Goal: Task Accomplishment & Management: Use online tool/utility

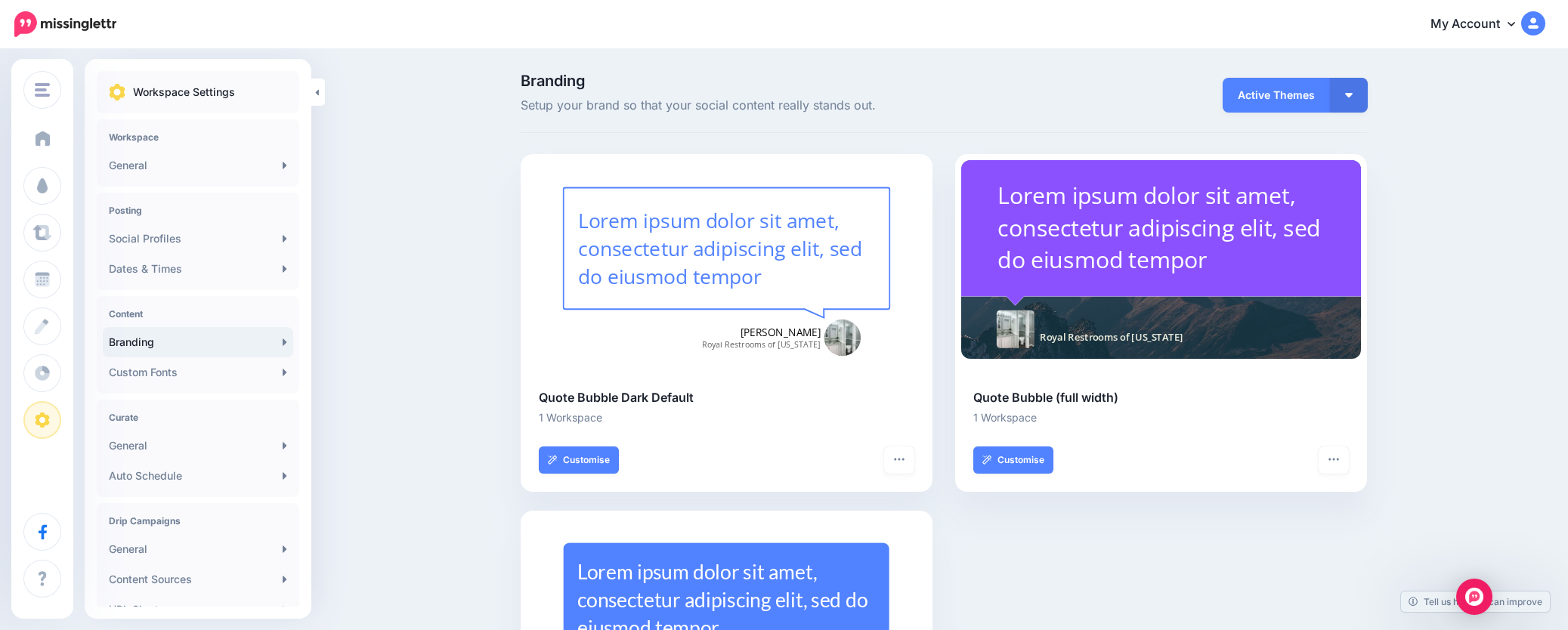
click at [55, 127] on link "Dashboard" at bounding box center [43, 139] width 38 height 38
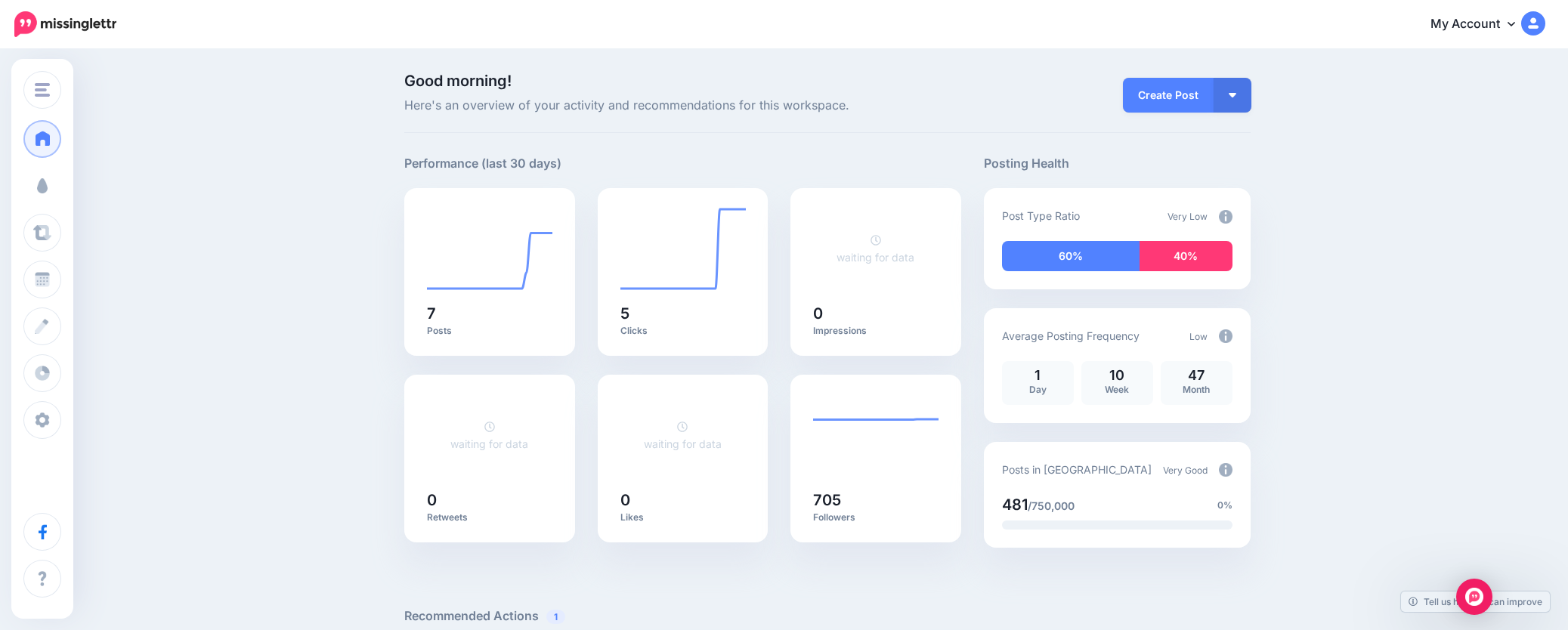
click at [100, 180] on span "Campaigns" at bounding box center [89, 186] width 59 height 13
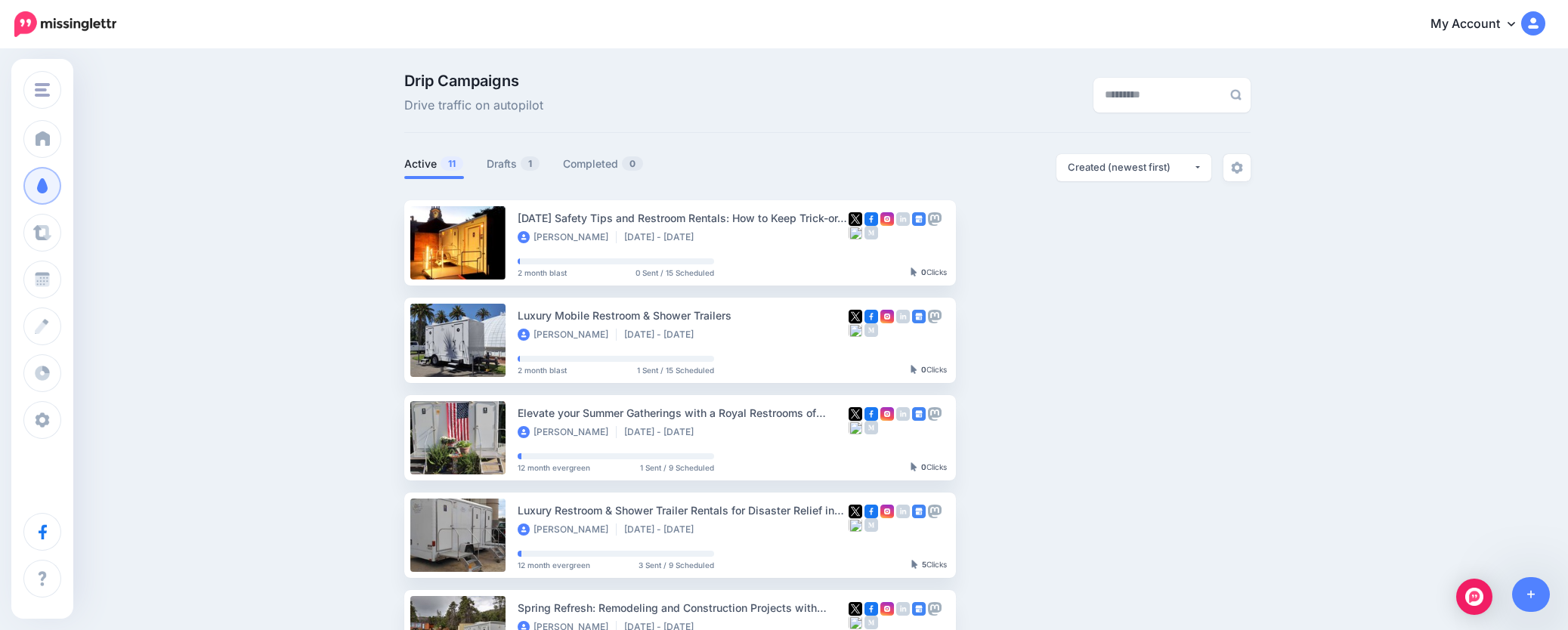
click at [503, 164] on link "Drafts 1" at bounding box center [513, 163] width 54 height 18
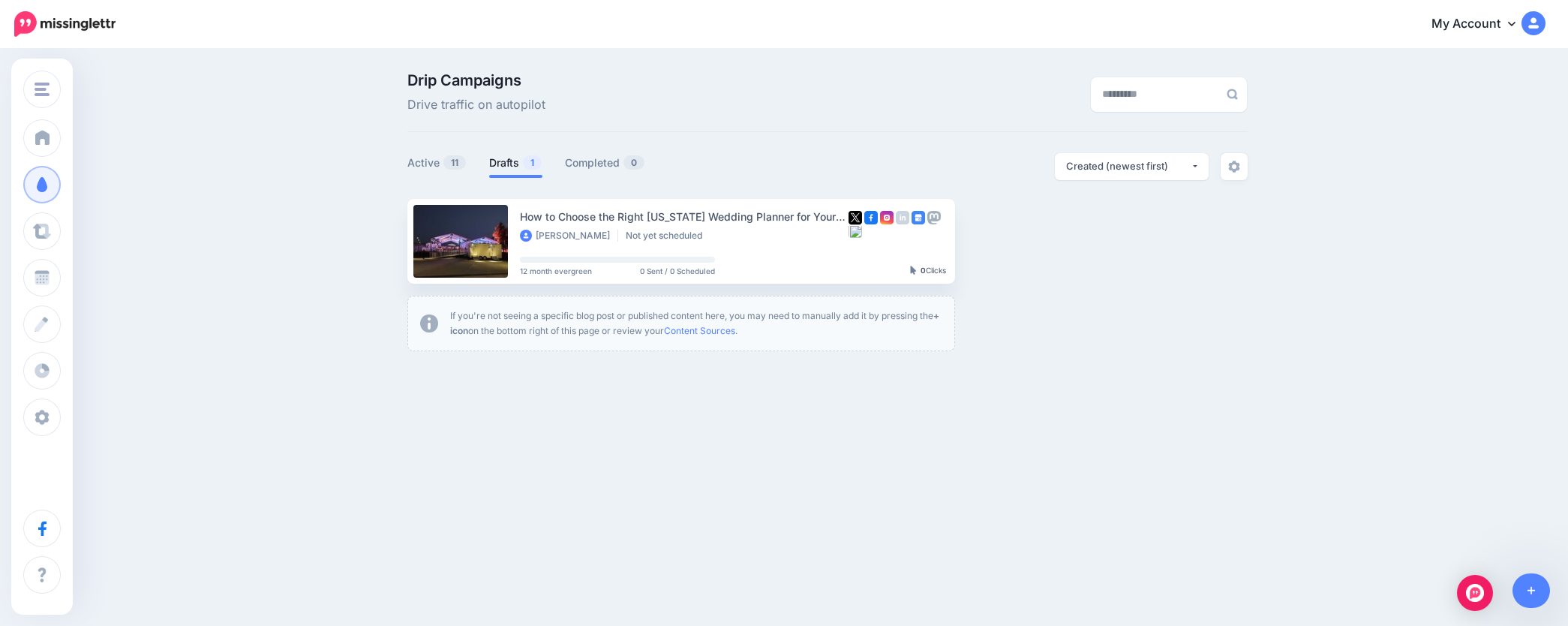
click at [1028, 234] on link "Setup Campaign" at bounding box center [1016, 240] width 102 height 27
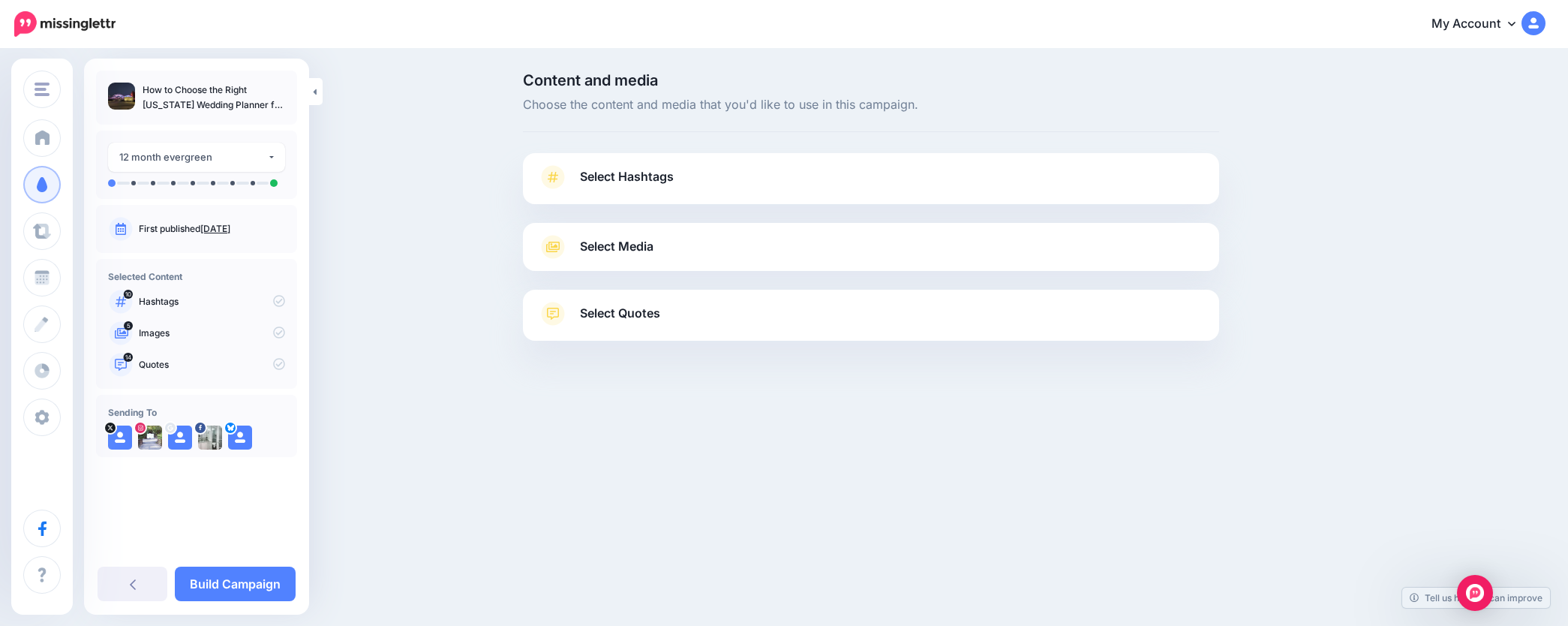
click at [657, 167] on span "Select Hashtags" at bounding box center [627, 177] width 94 height 21
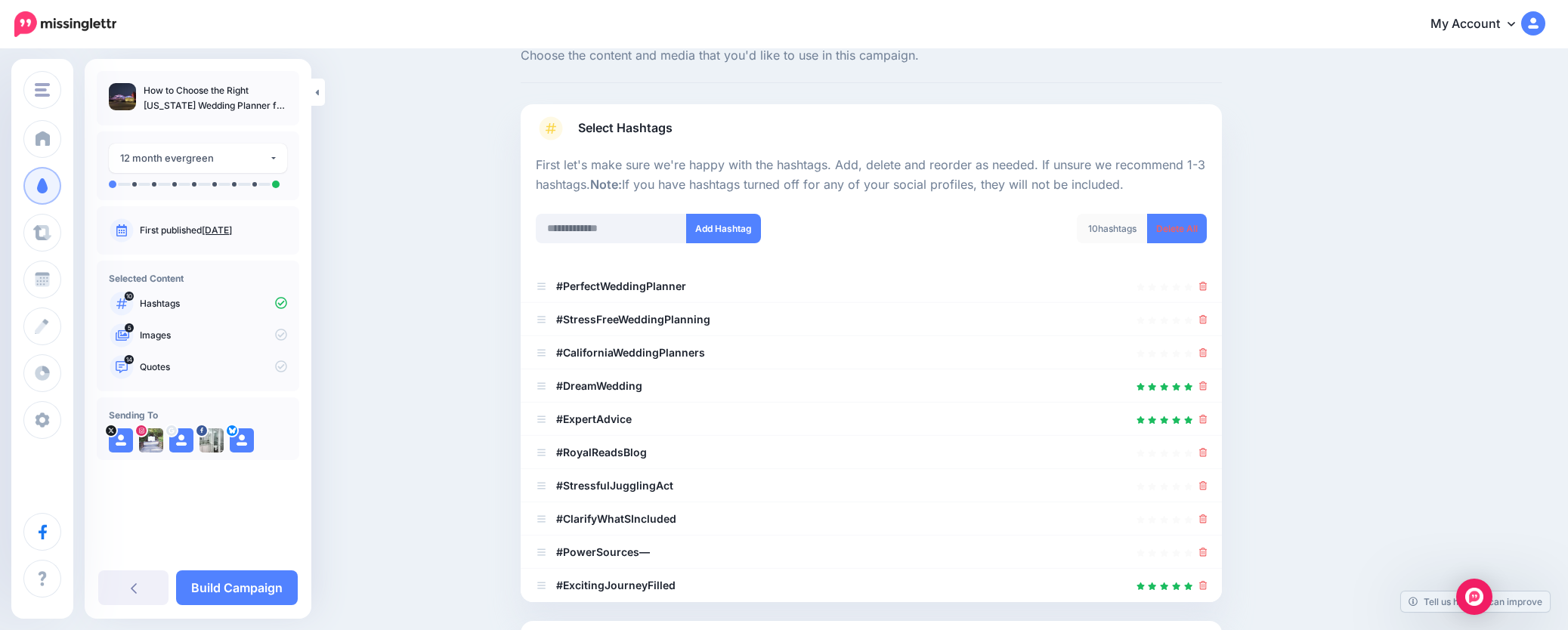
scroll to position [76, 0]
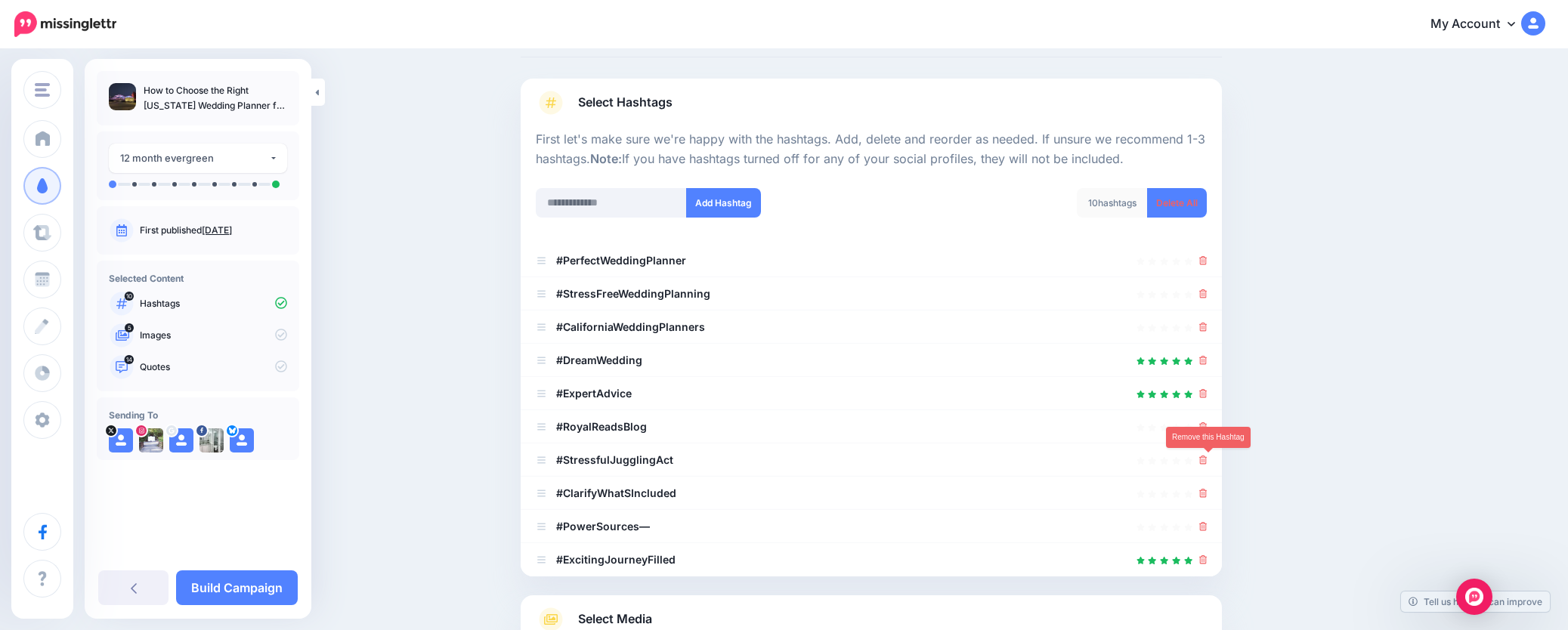
click at [1206, 460] on icon at bounding box center [1203, 460] width 9 height 9
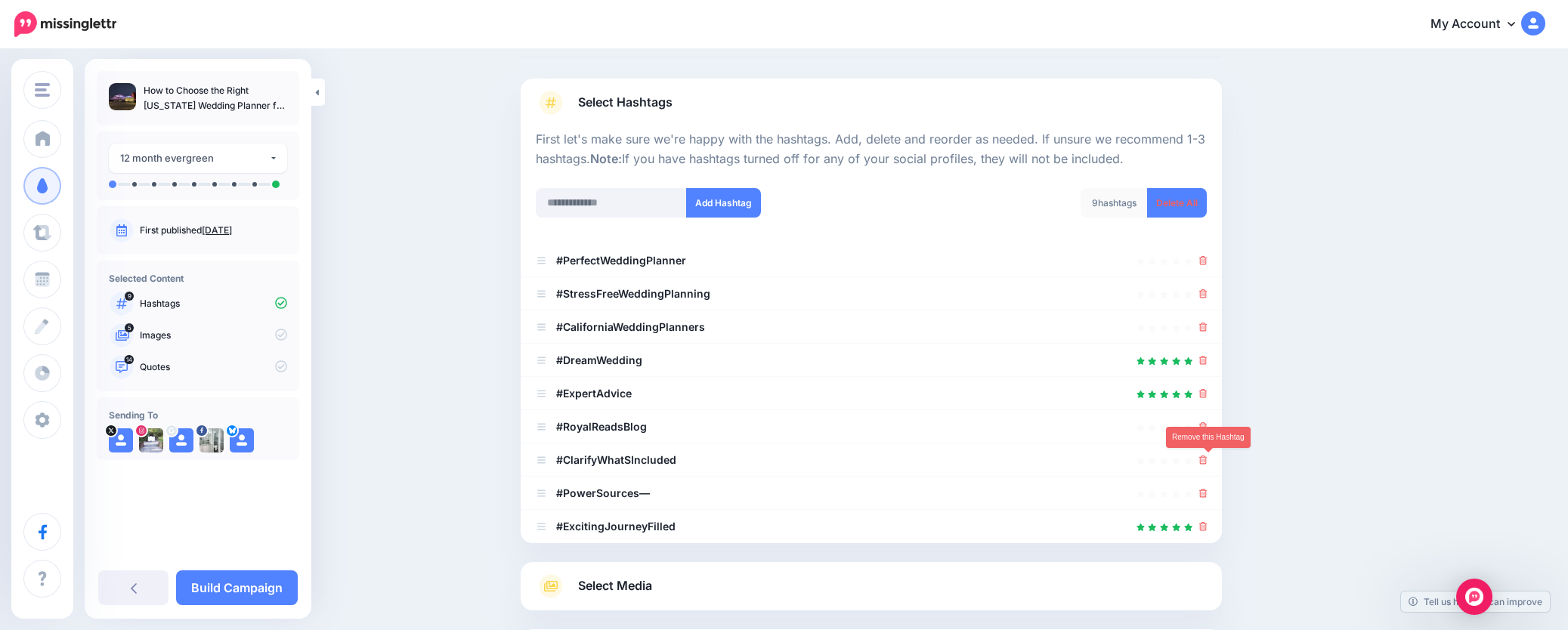
click at [1206, 460] on icon at bounding box center [1203, 460] width 9 height 9
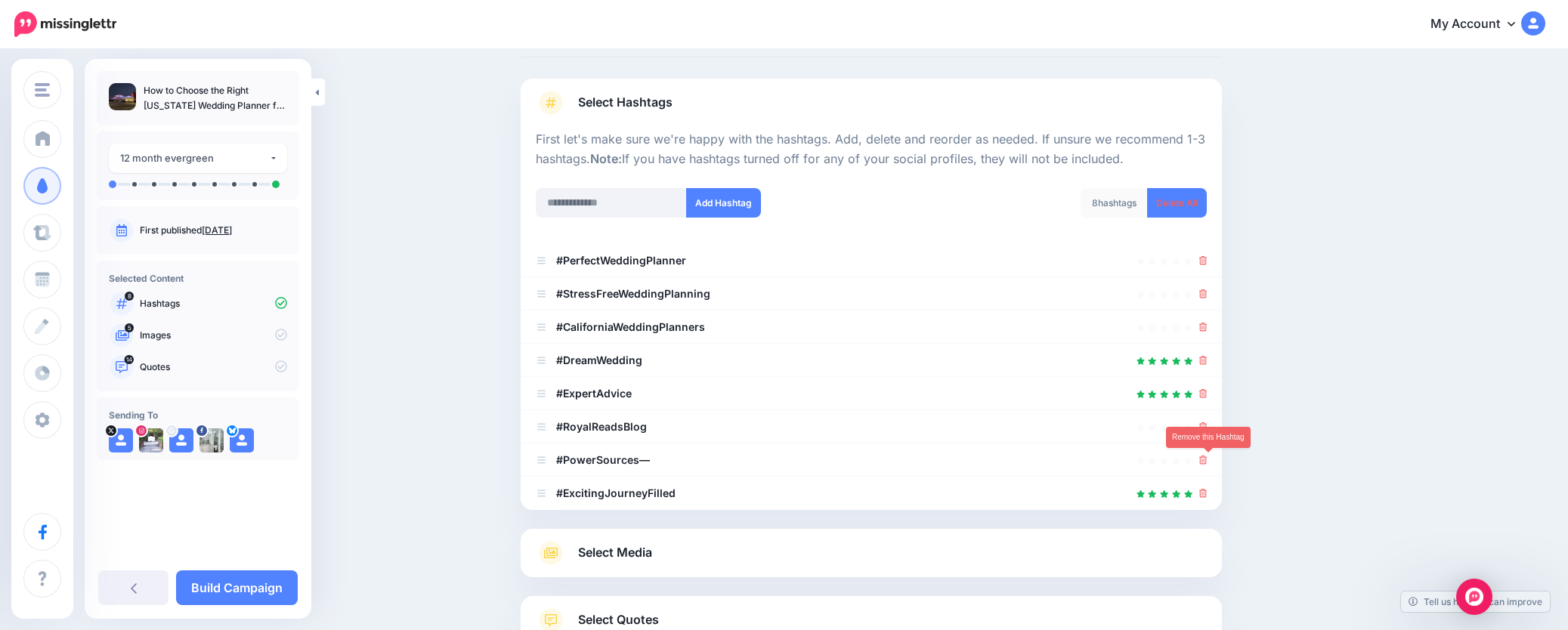
click at [1206, 460] on icon at bounding box center [1203, 460] width 9 height 9
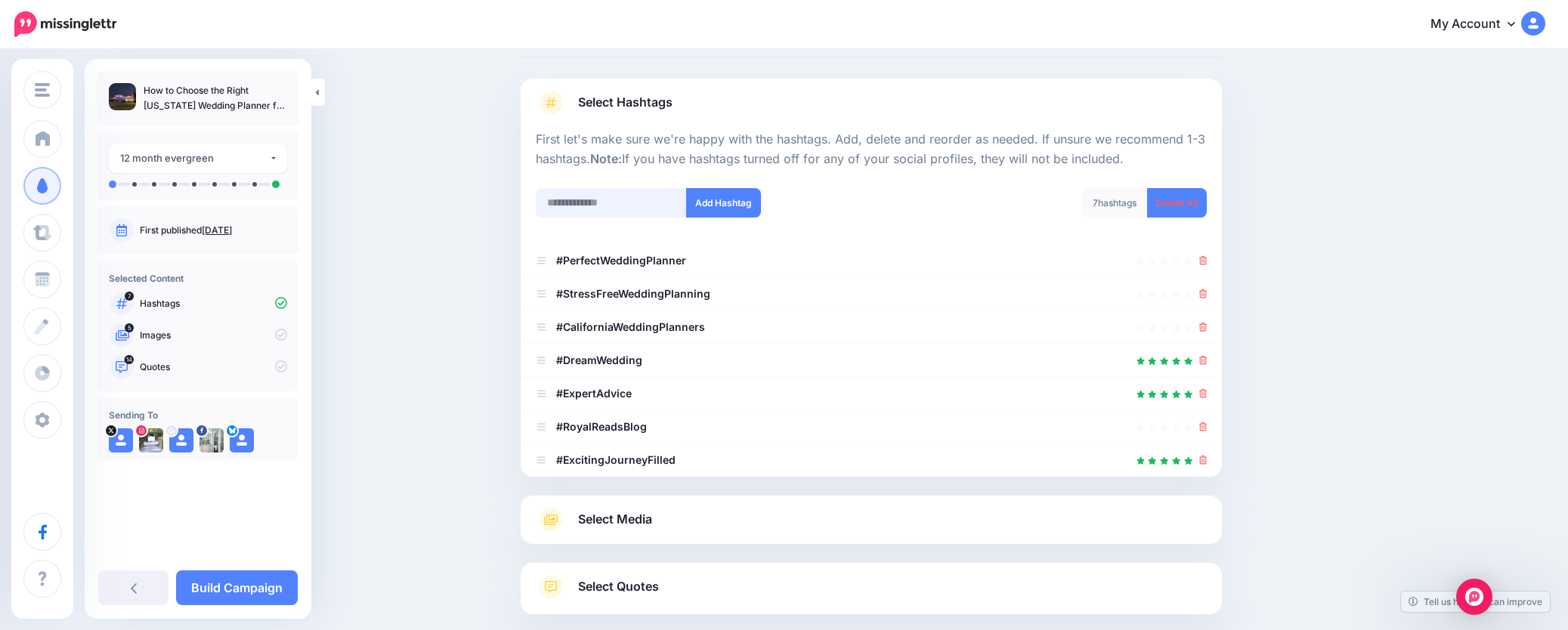
click at [577, 201] on input "text" at bounding box center [612, 202] width 151 height 29
type input "********"
click at [724, 198] on button "Add Hashtag" at bounding box center [723, 202] width 75 height 29
click at [606, 208] on input "text" at bounding box center [612, 202] width 151 height 29
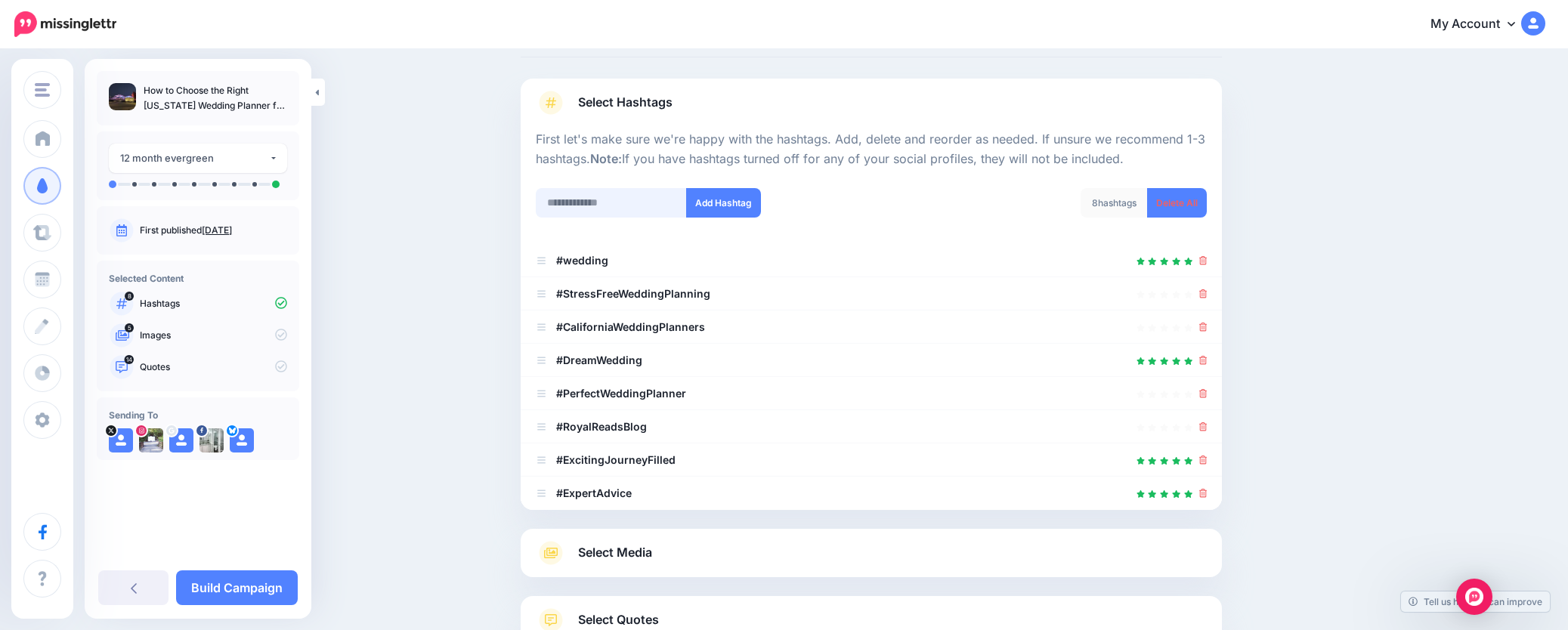
scroll to position [213, 0]
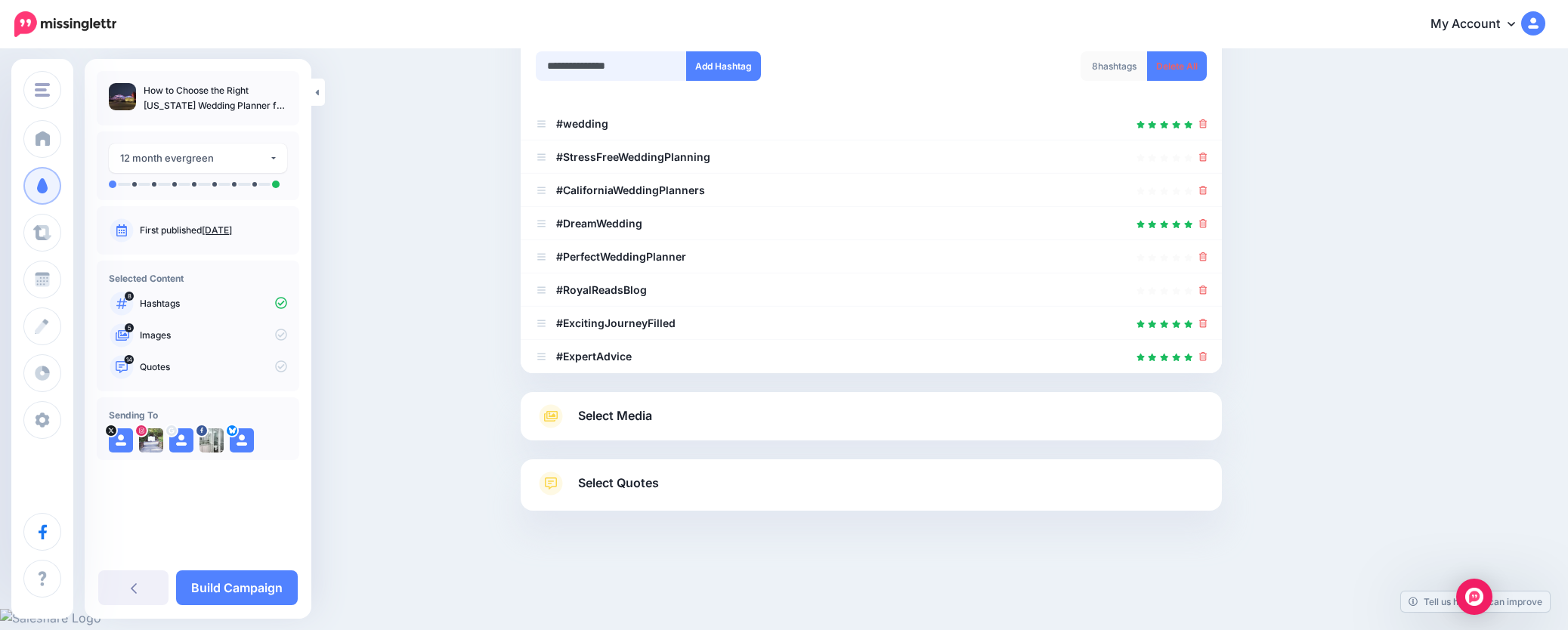
type input "**********"
click at [757, 43] on nav "My Account Dashboard My Account Billing Facebook Community Help Center" at bounding box center [784, 24] width 1545 height 48
click at [755, 65] on button "Add Hashtag" at bounding box center [723, 65] width 75 height 29
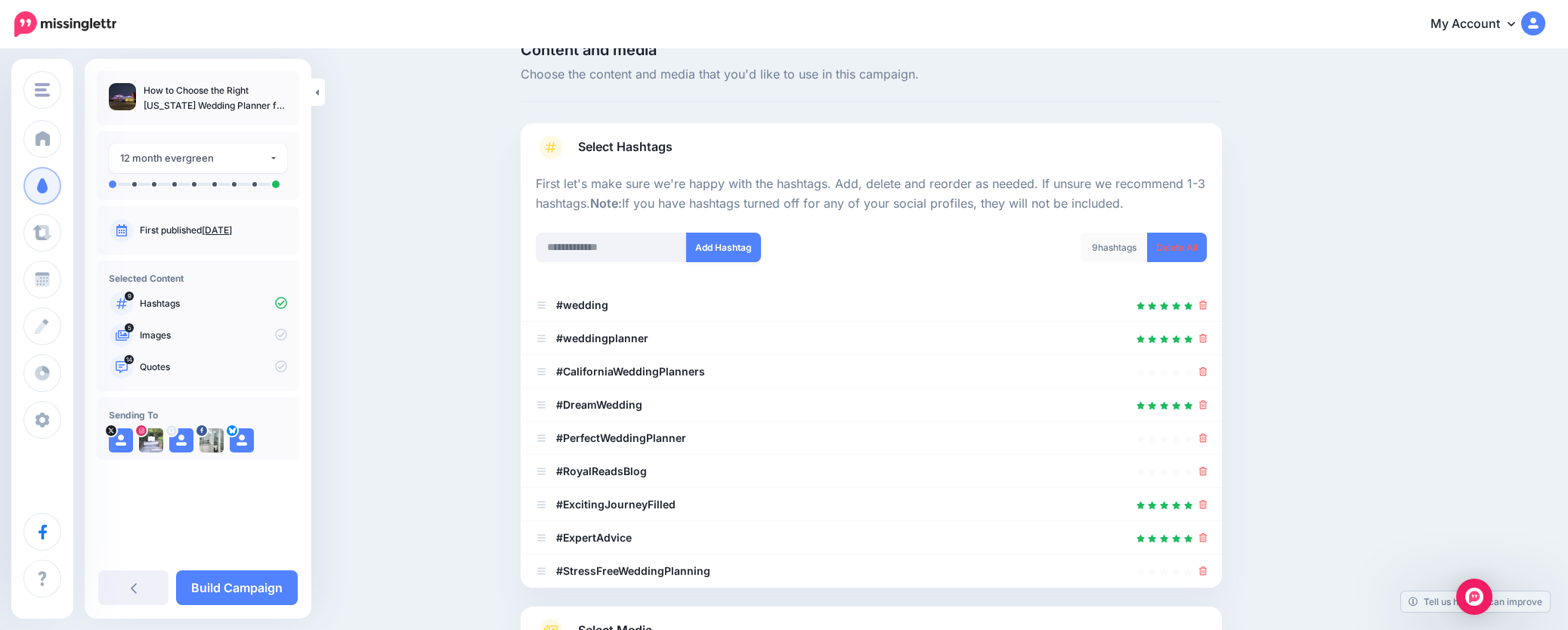
scroll to position [19, 0]
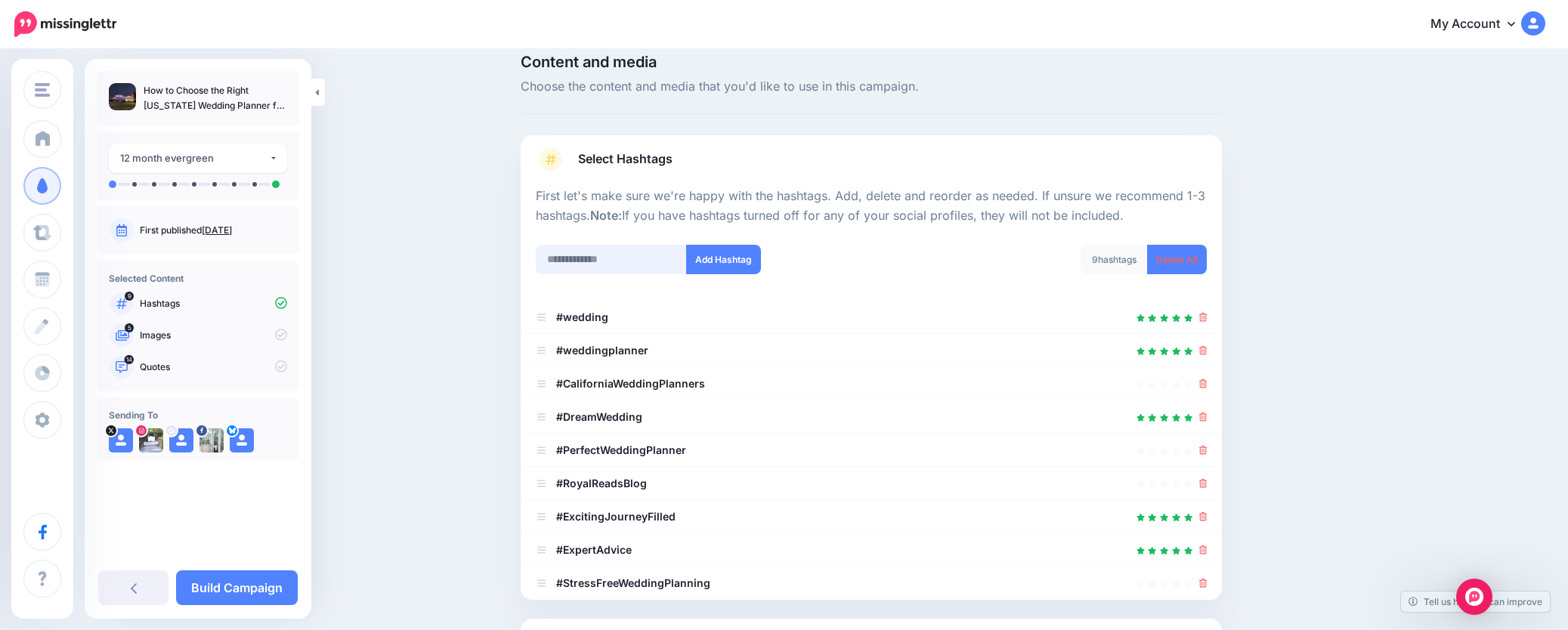
click at [617, 264] on input "text" at bounding box center [612, 259] width 151 height 29
type input "******"
click at [715, 264] on button "Add Hashtag" at bounding box center [723, 259] width 75 height 29
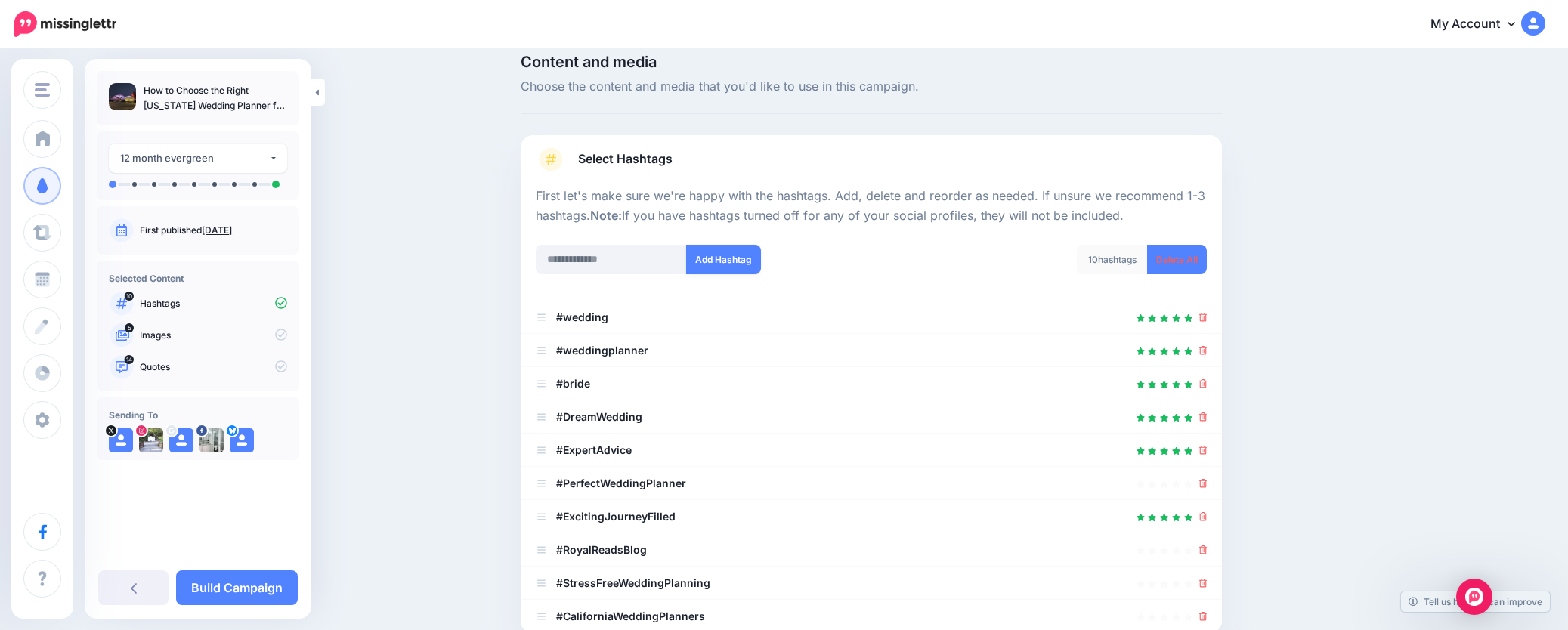
scroll to position [279, 0]
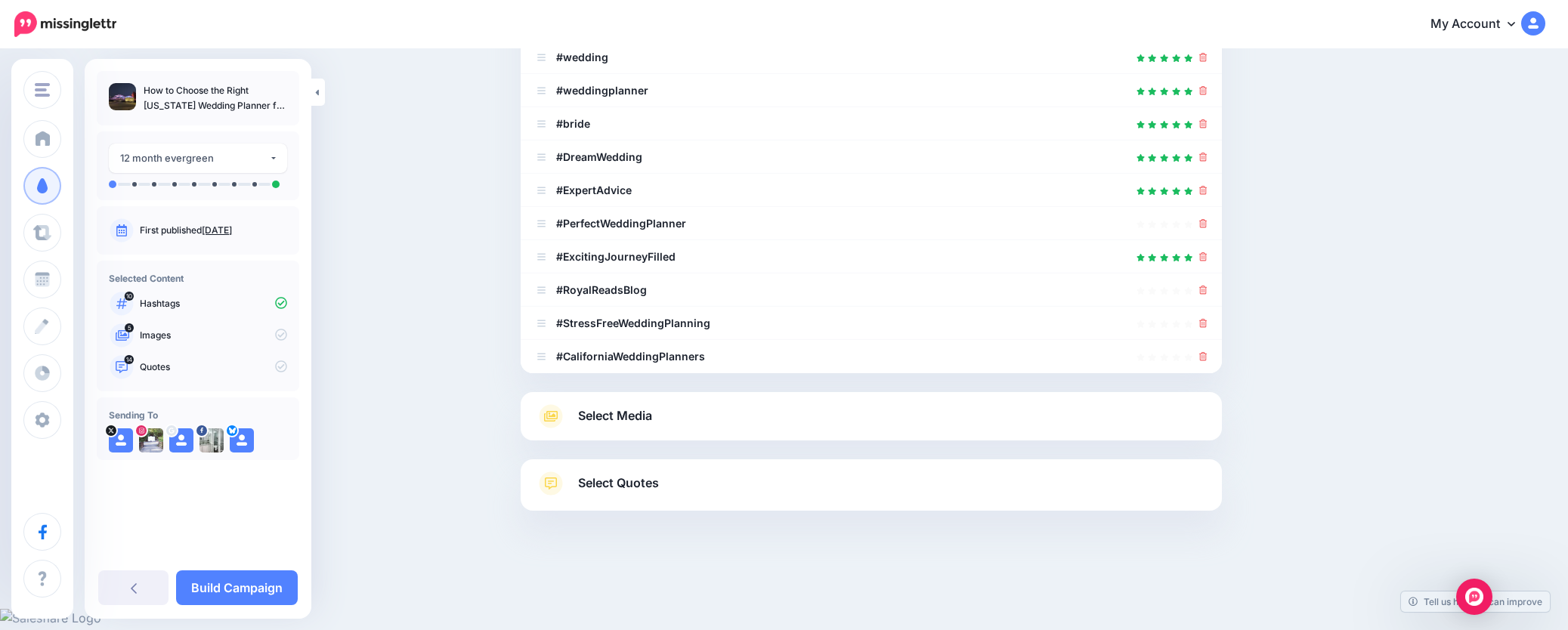
click at [652, 414] on span "Select Media" at bounding box center [615, 416] width 74 height 21
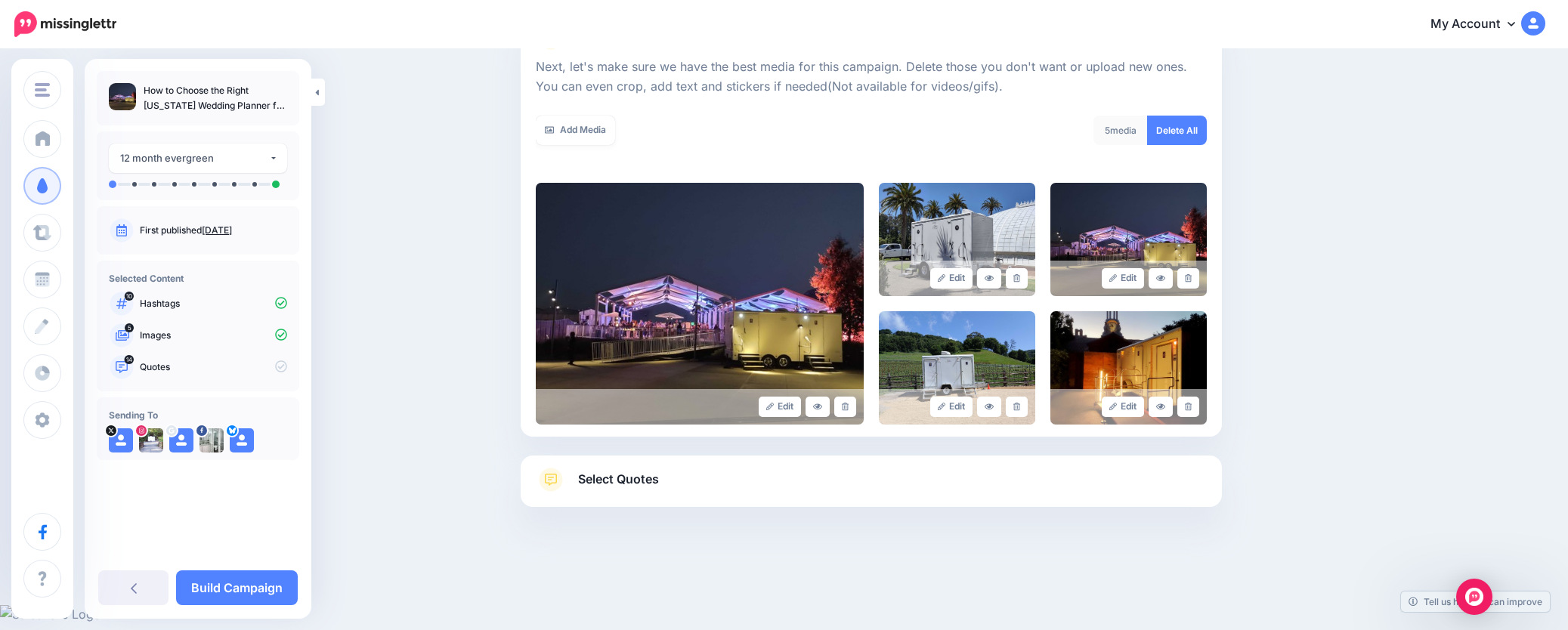
scroll to position [207, 0]
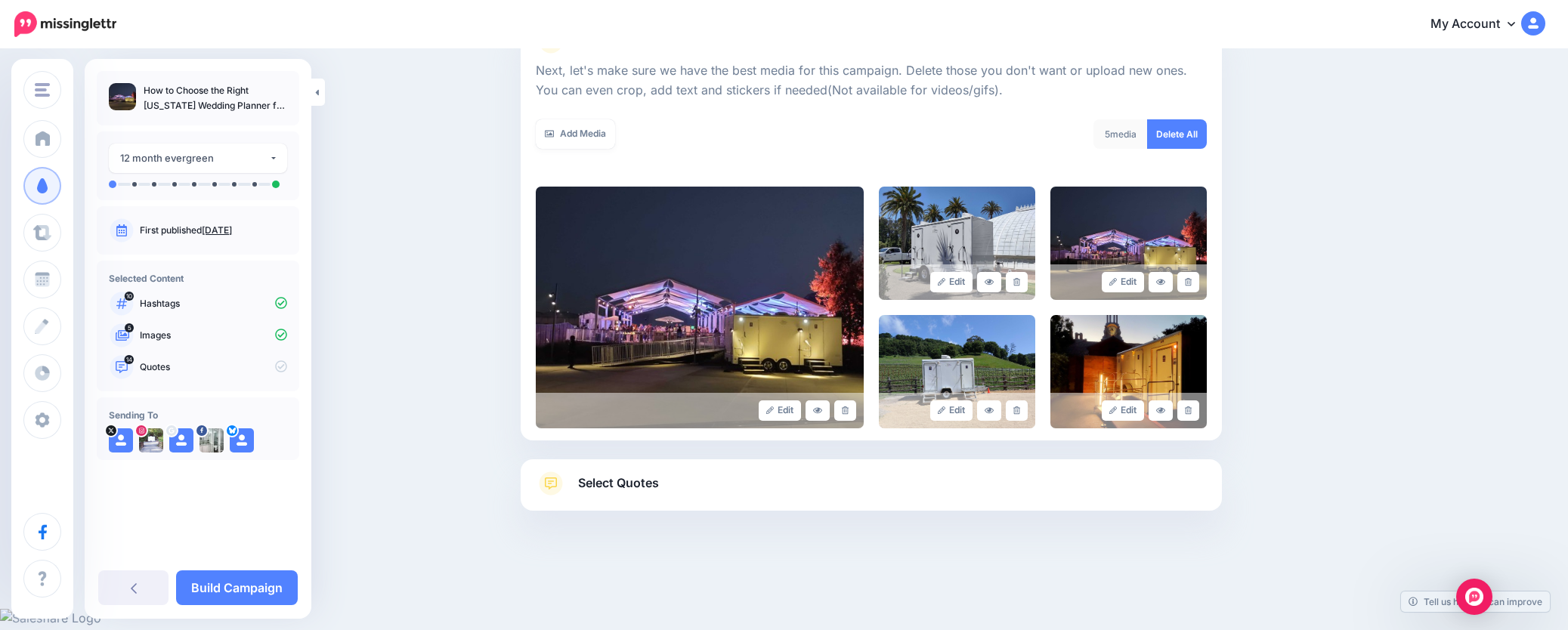
click at [601, 134] on link "Add Media" at bounding box center [576, 133] width 79 height 29
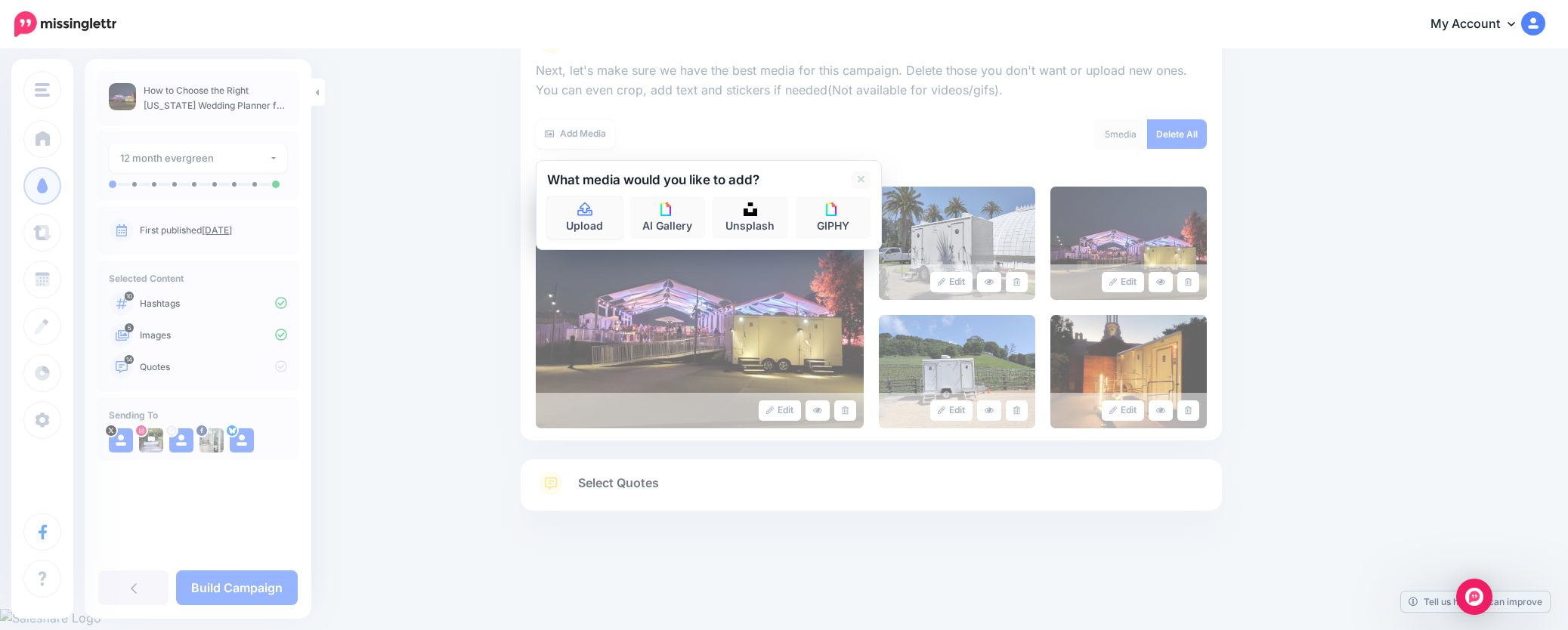
click at [600, 213] on link "Upload" at bounding box center [585, 217] width 76 height 43
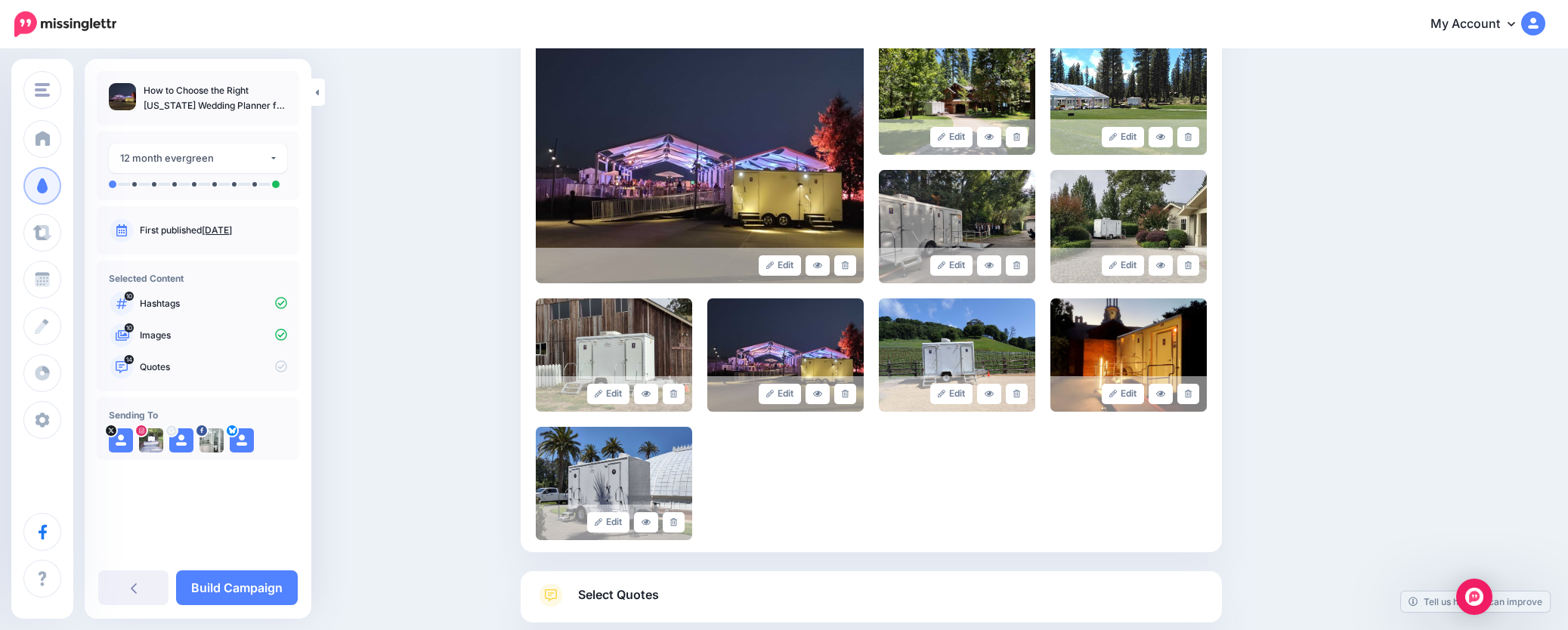
scroll to position [318, 0]
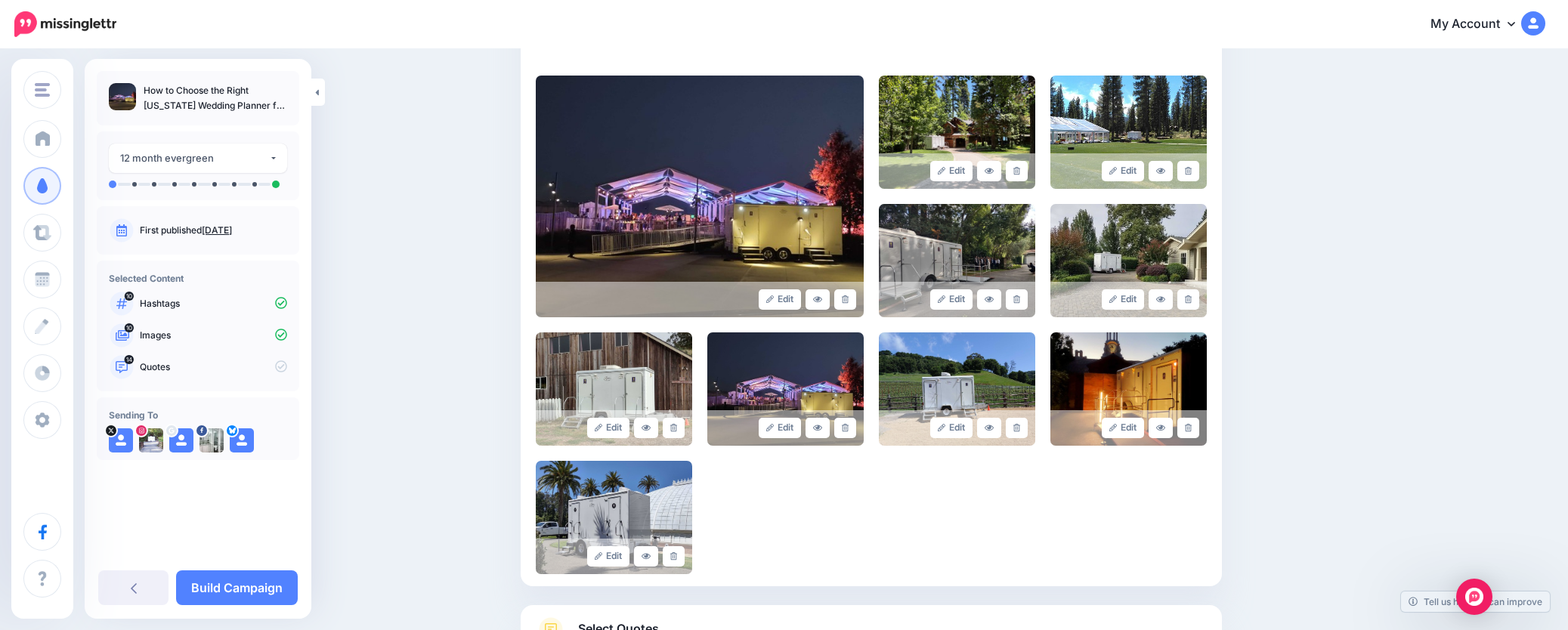
click at [848, 424] on icon at bounding box center [845, 428] width 7 height 9
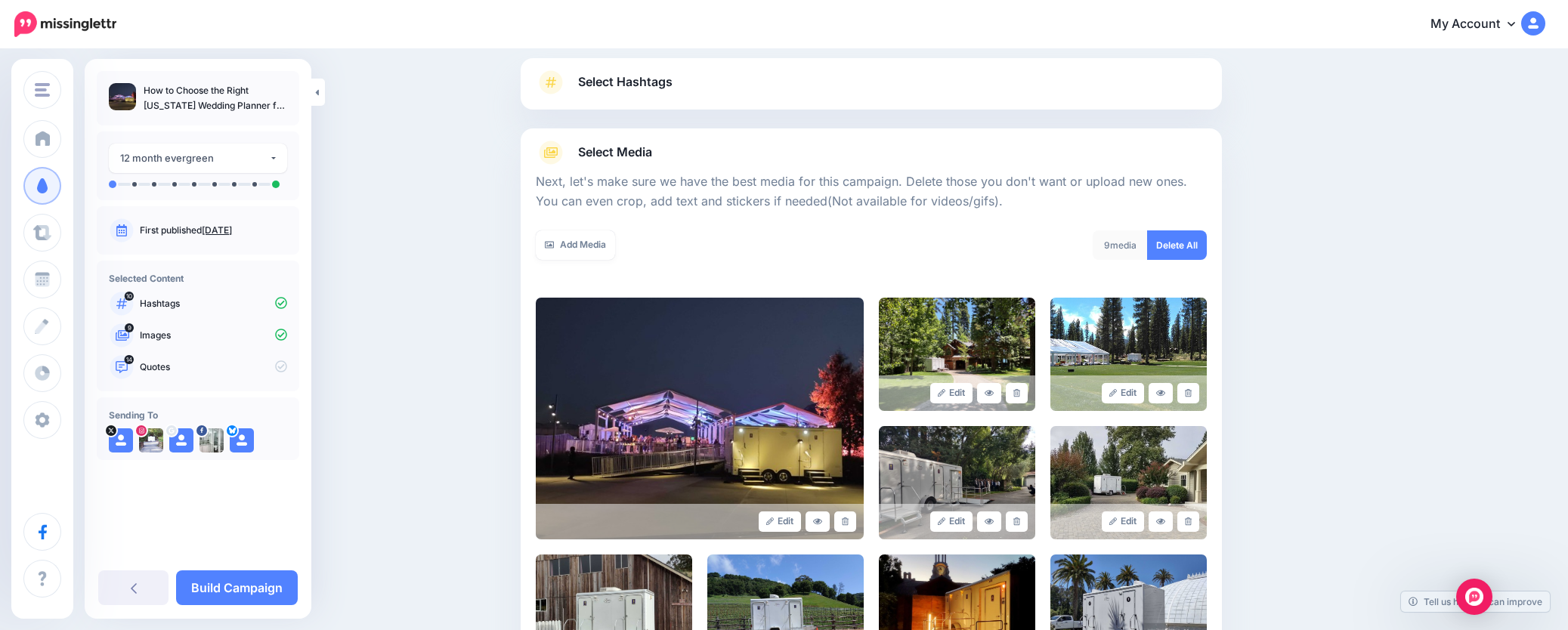
scroll to position [92, 0]
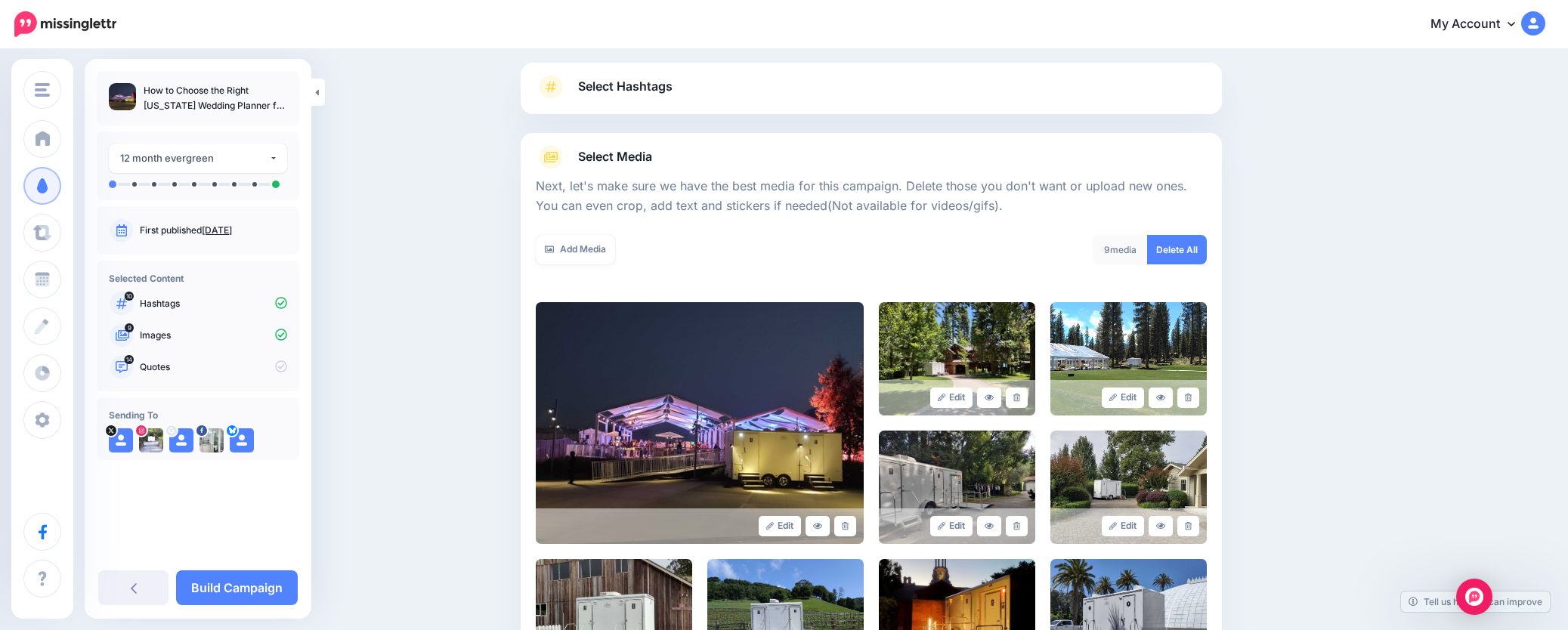
click at [590, 242] on link "Add Media" at bounding box center [576, 249] width 79 height 29
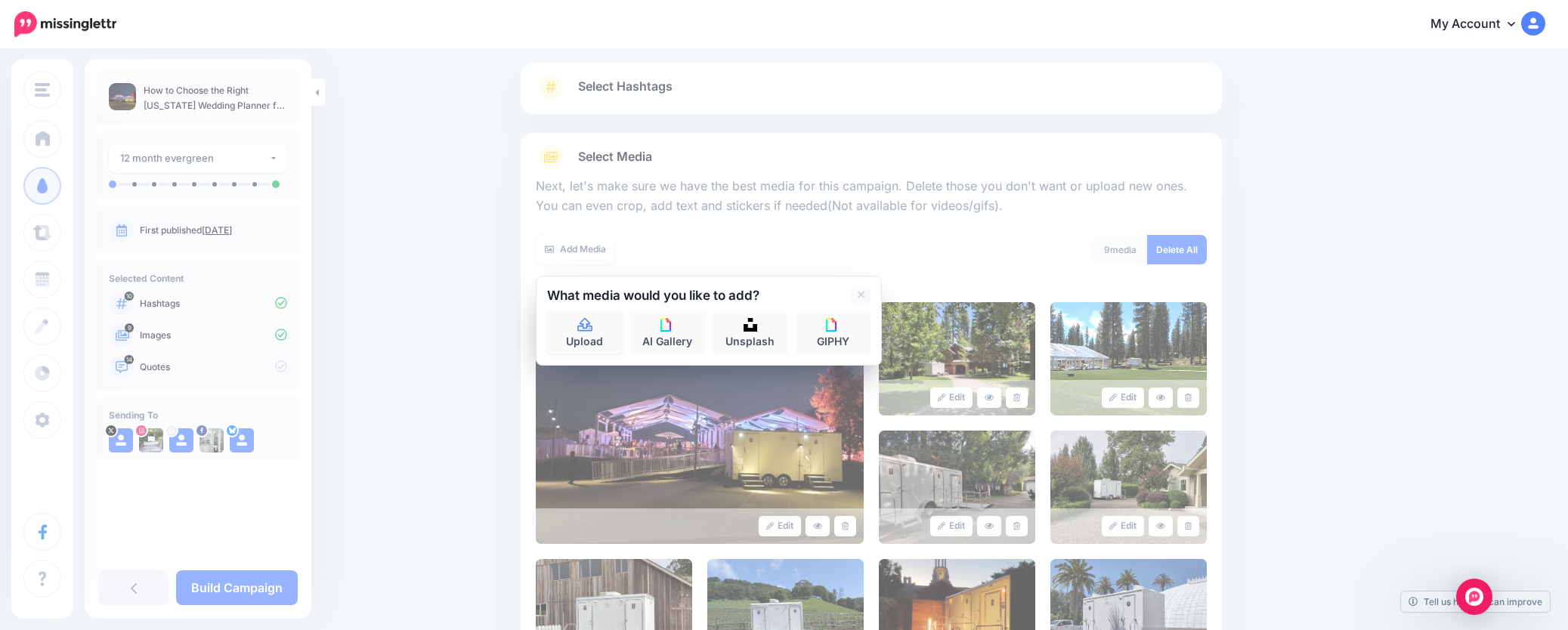
click at [582, 332] on link "Upload" at bounding box center [585, 332] width 76 height 43
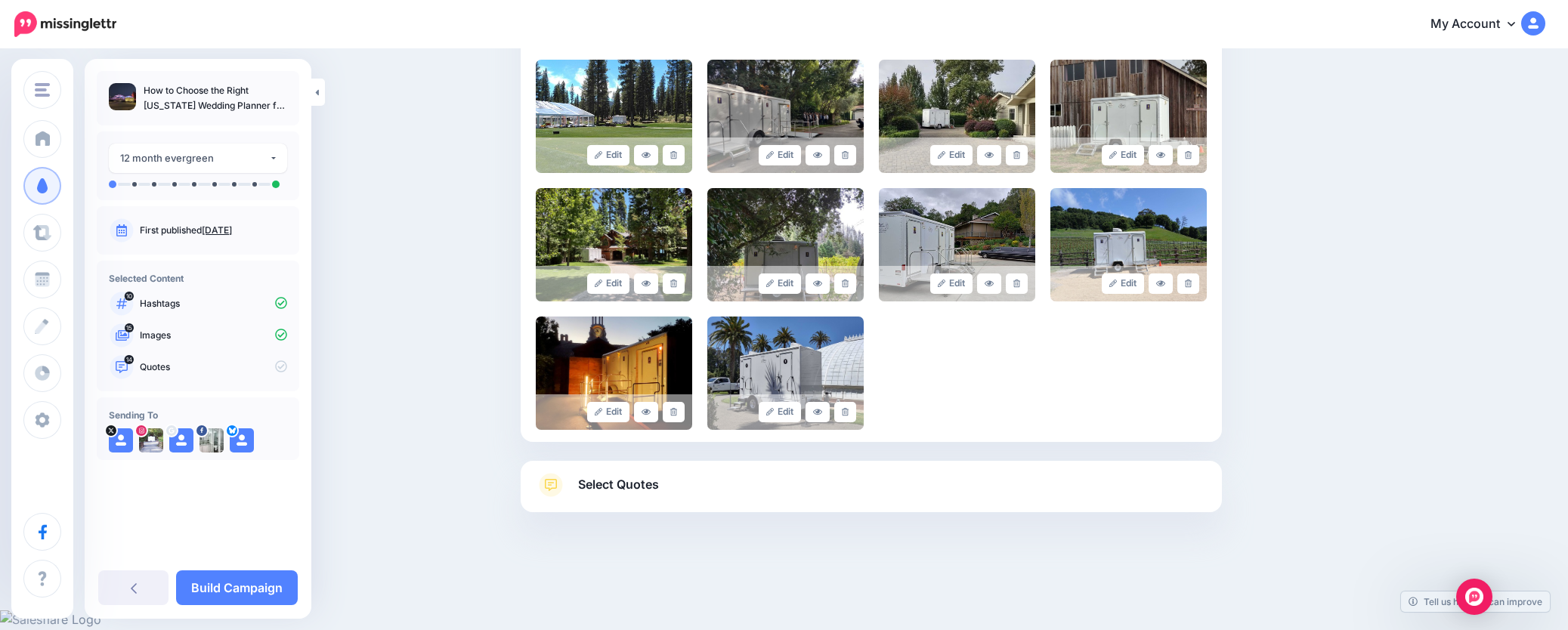
scroll to position [592, 0]
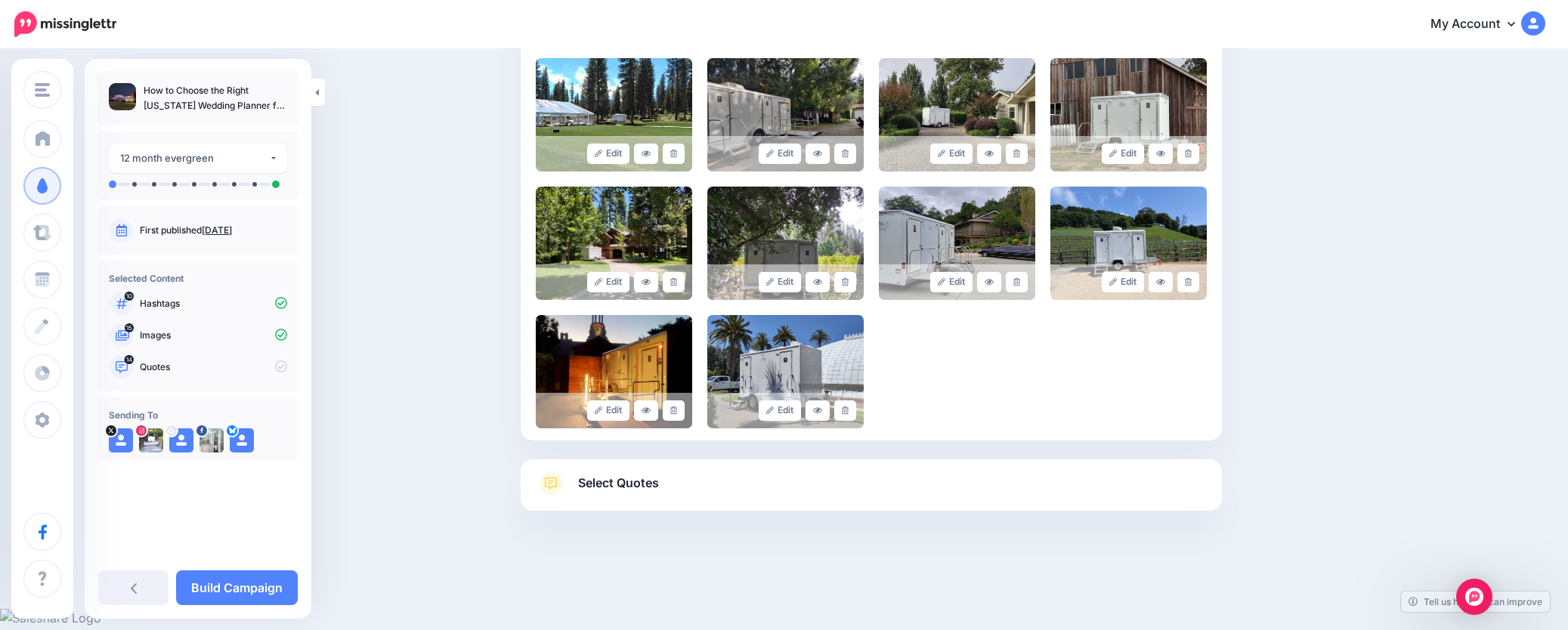
click at [593, 484] on span "Select Quotes" at bounding box center [619, 484] width 81 height 21
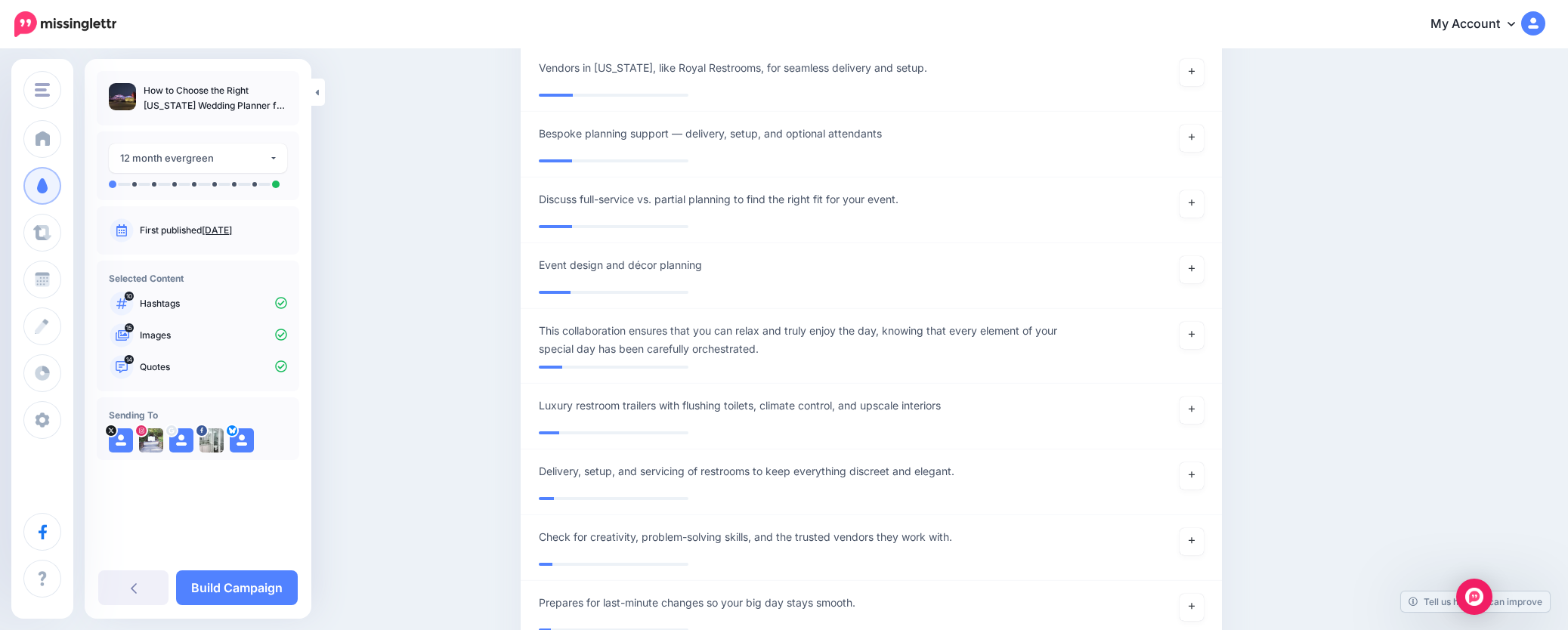
scroll to position [5151, 0]
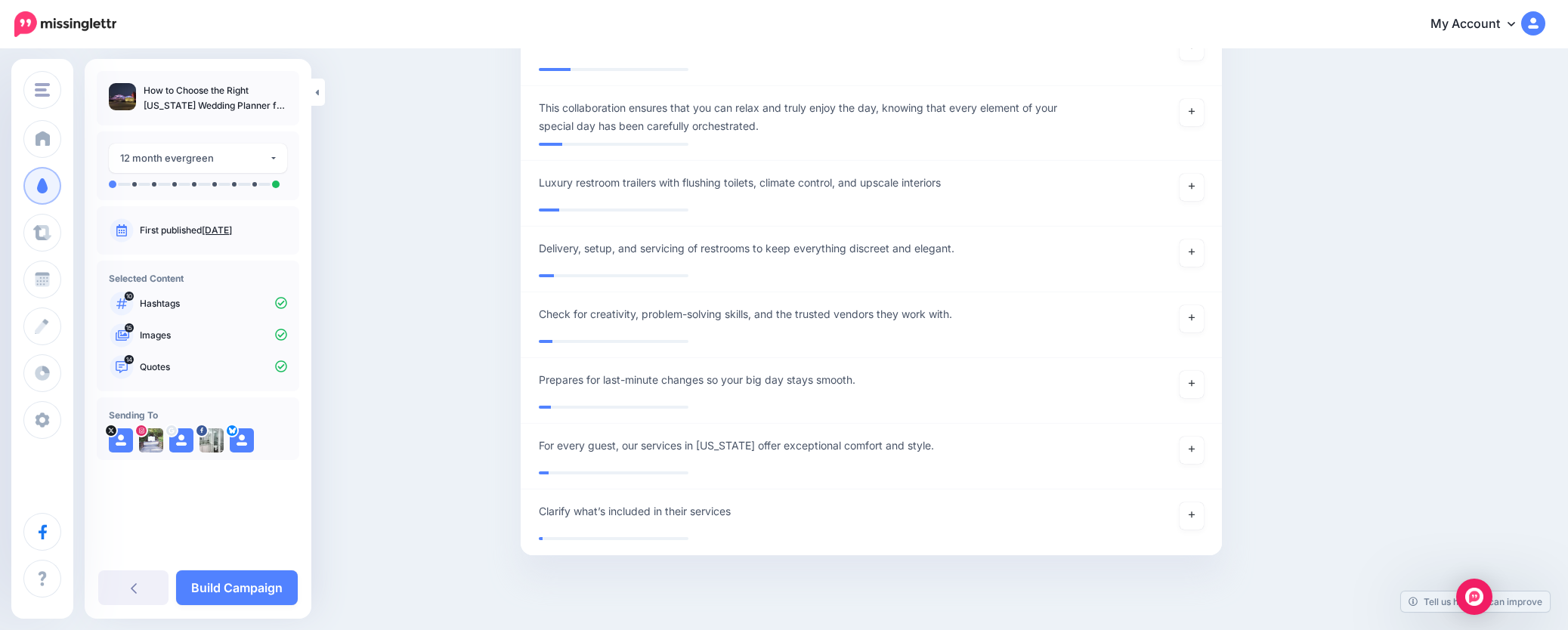
click at [250, 587] on link "Build Campaign" at bounding box center [236, 587] width 122 height 35
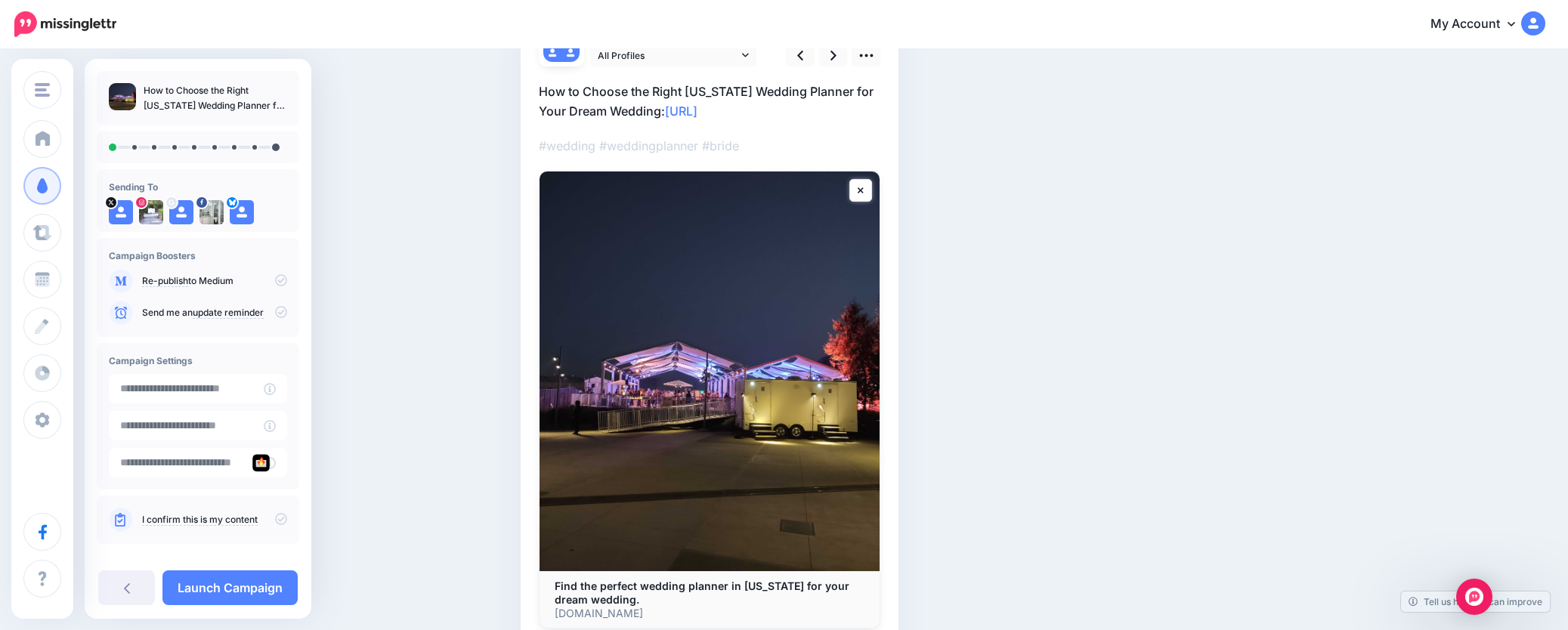
scroll to position [76, 0]
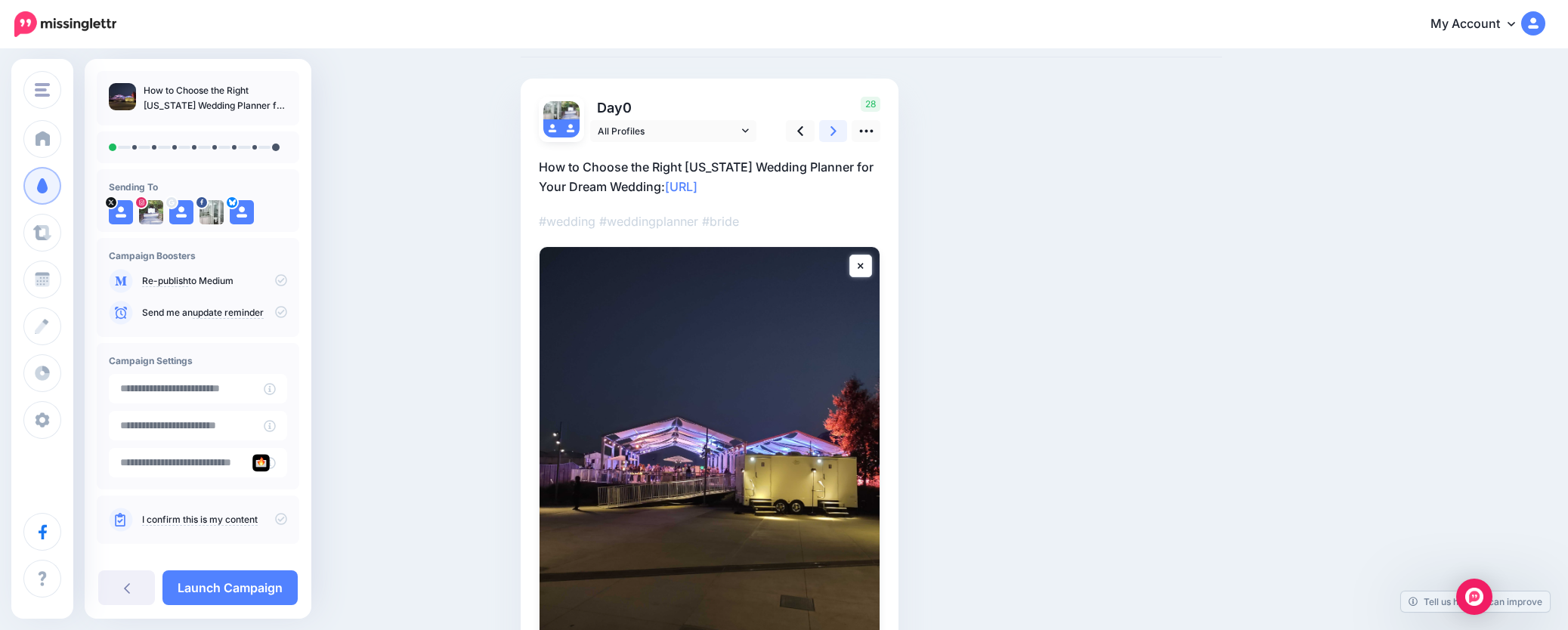
click at [836, 127] on link at bounding box center [834, 130] width 28 height 22
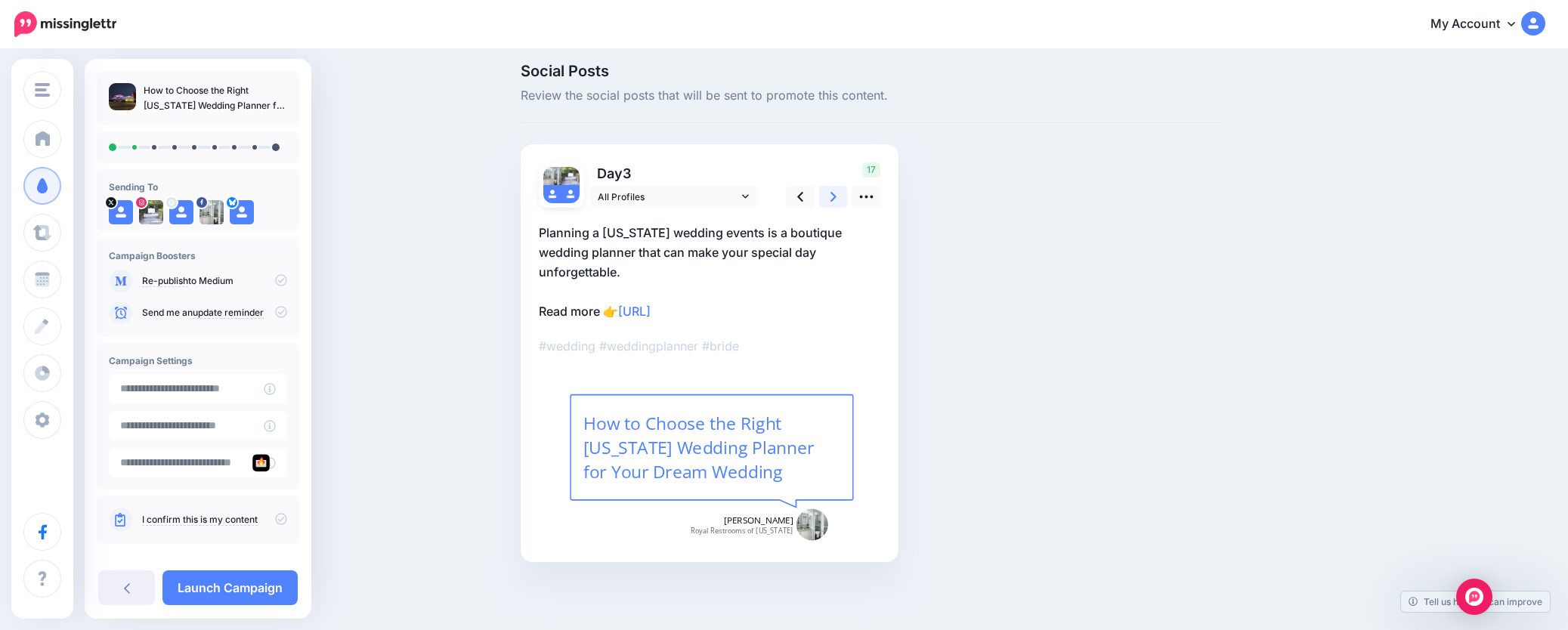
click at [836, 199] on icon at bounding box center [834, 196] width 6 height 9
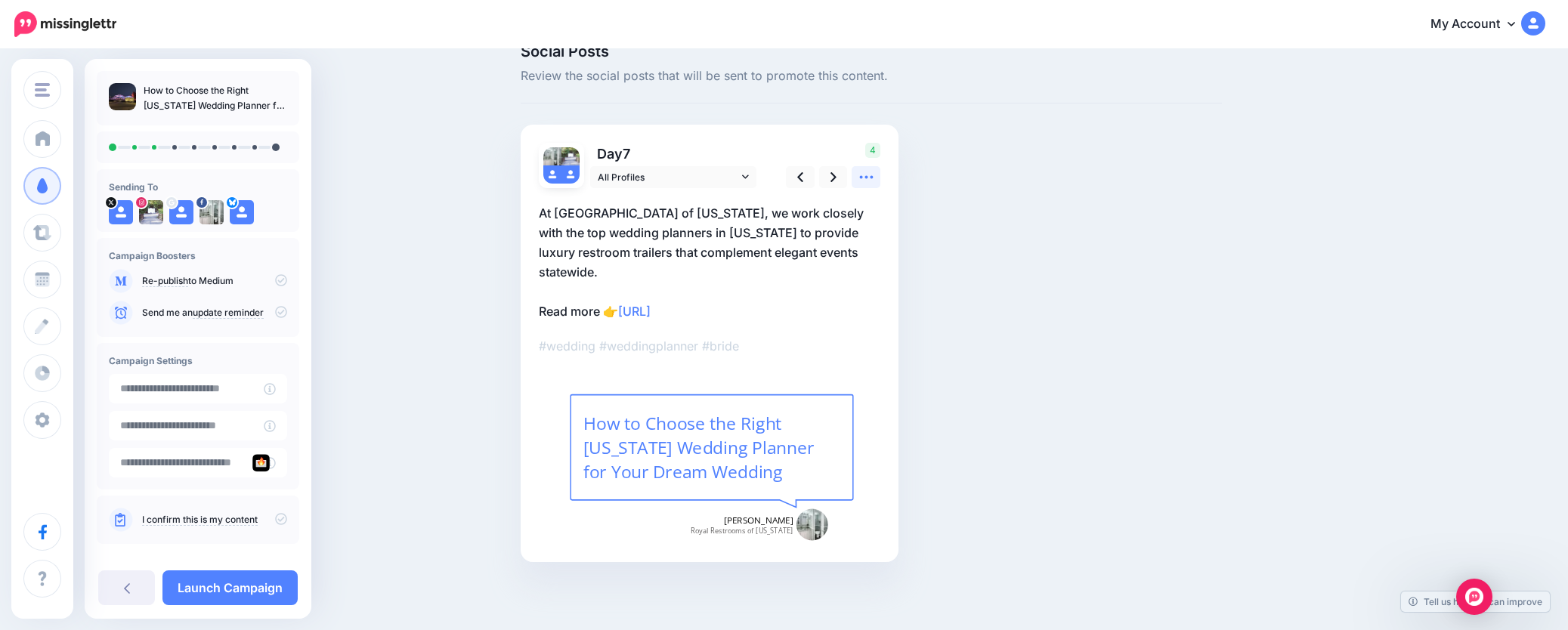
click at [874, 178] on icon at bounding box center [866, 177] width 16 height 16
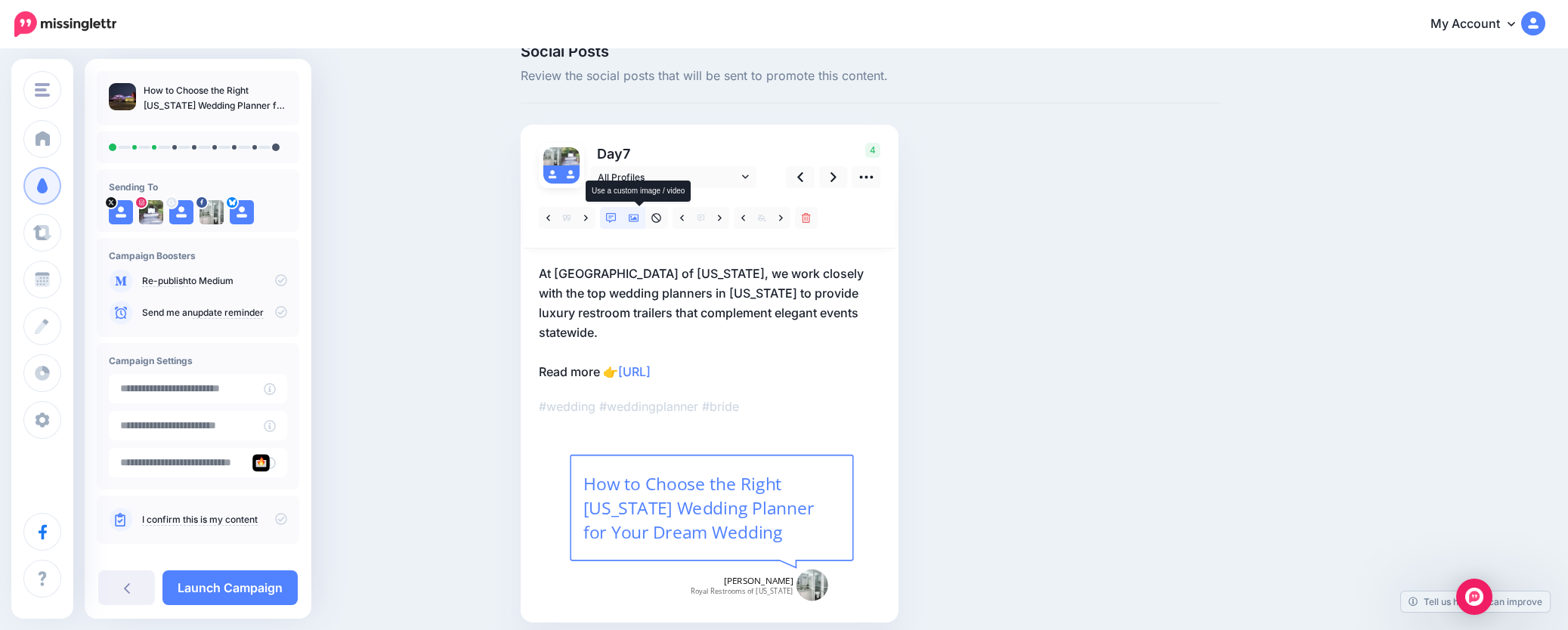
click at [639, 216] on icon at bounding box center [633, 217] width 10 height 10
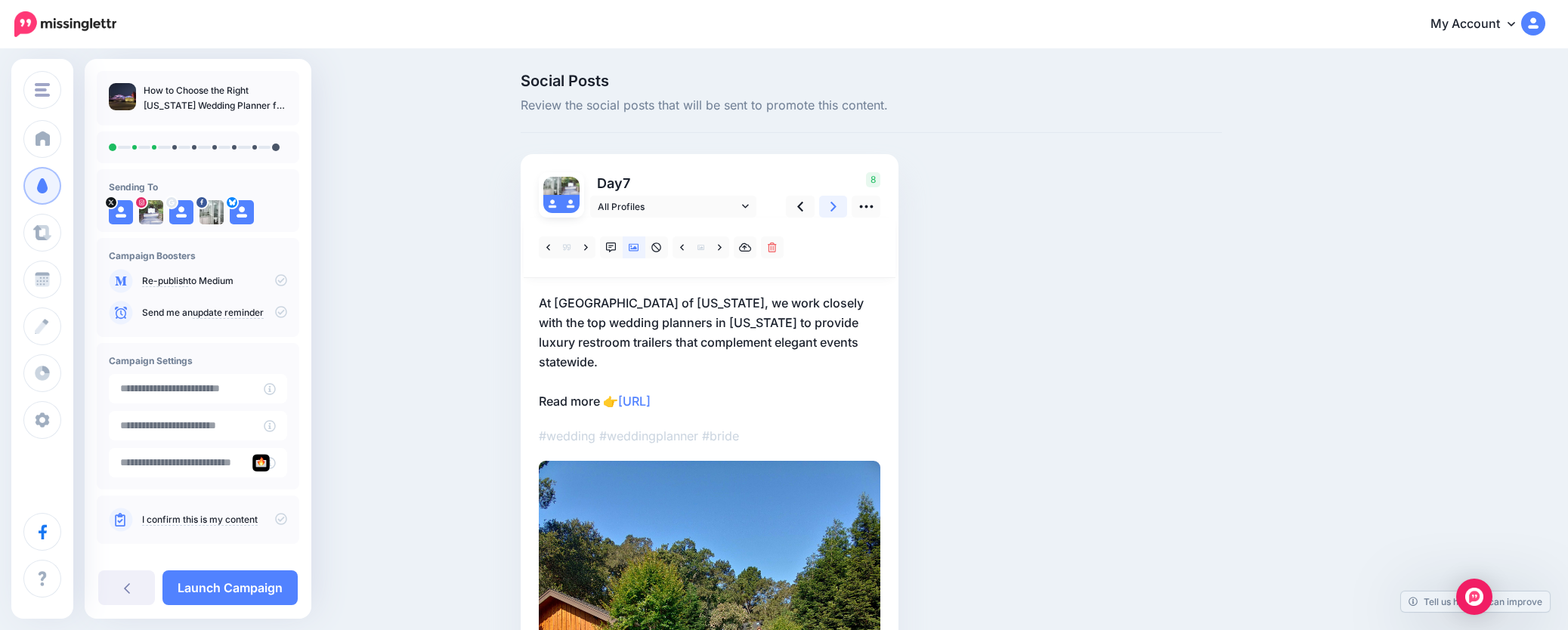
click at [836, 200] on icon at bounding box center [834, 206] width 6 height 16
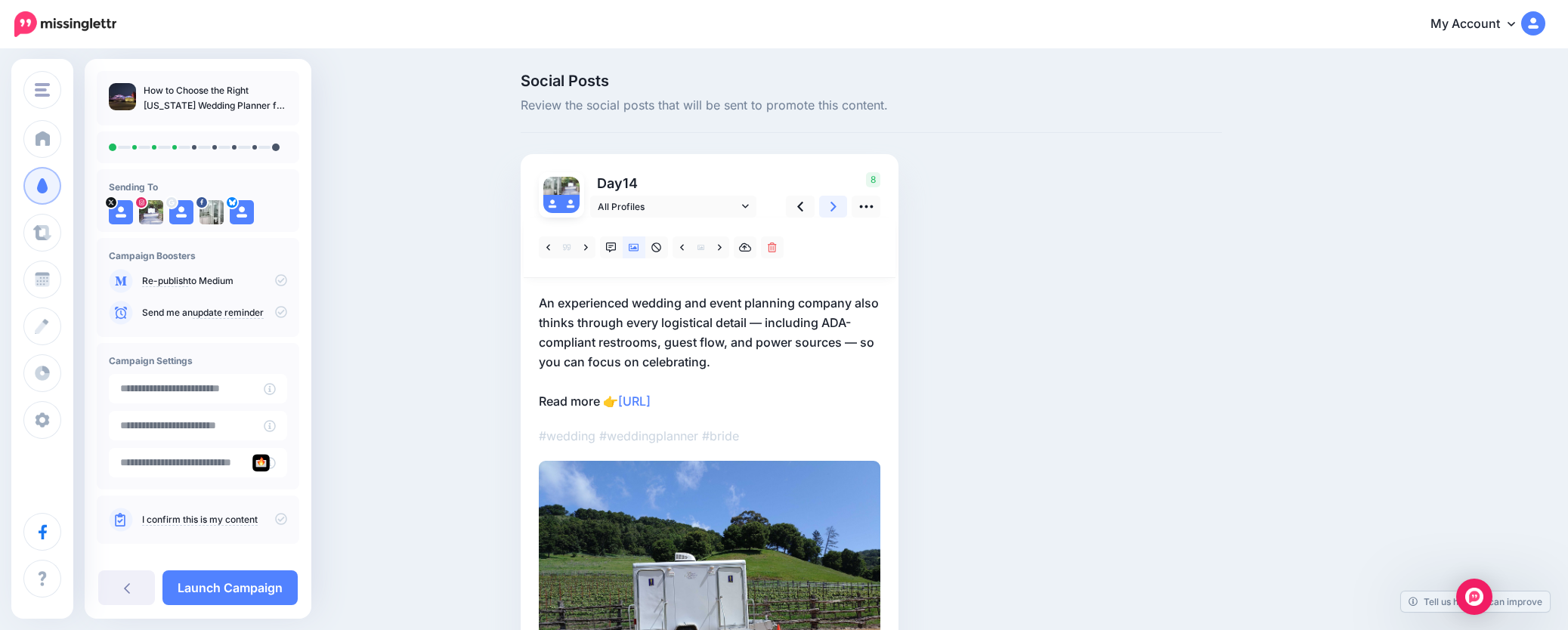
scroll to position [76, 0]
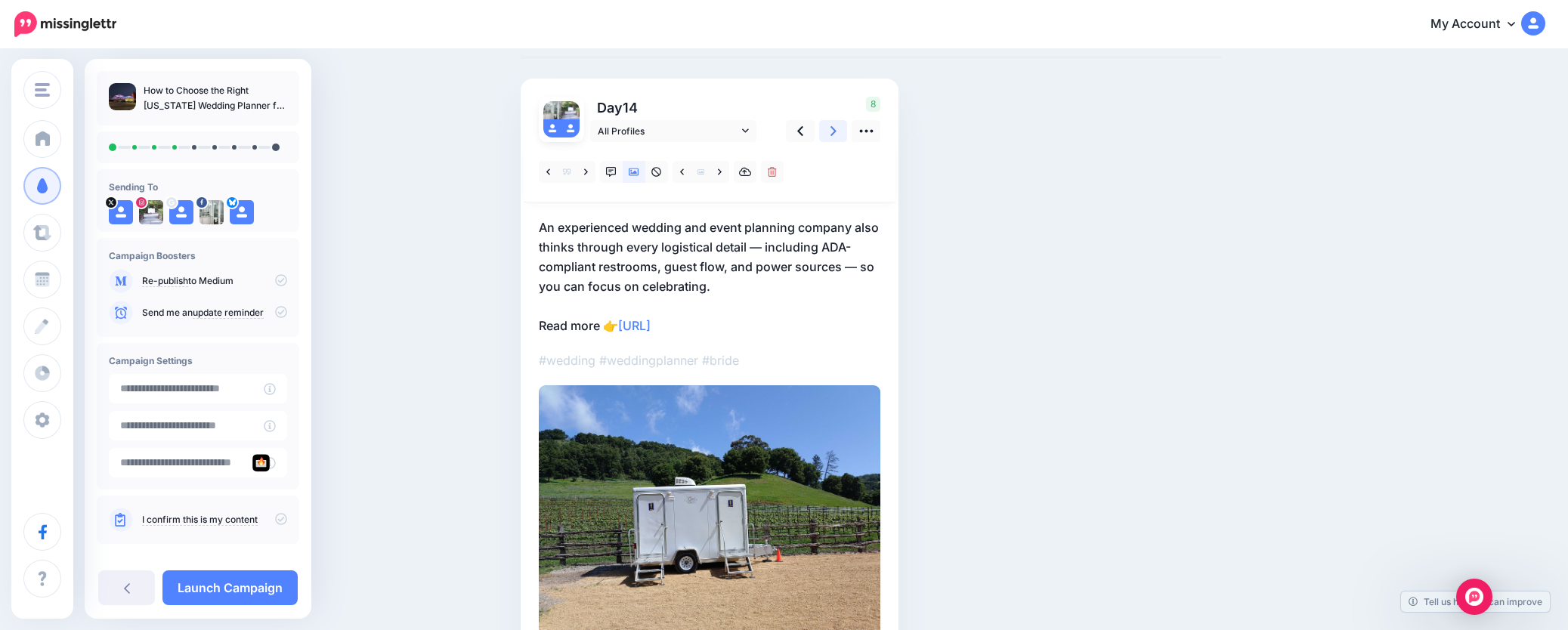
click at [835, 131] on link at bounding box center [834, 130] width 28 height 22
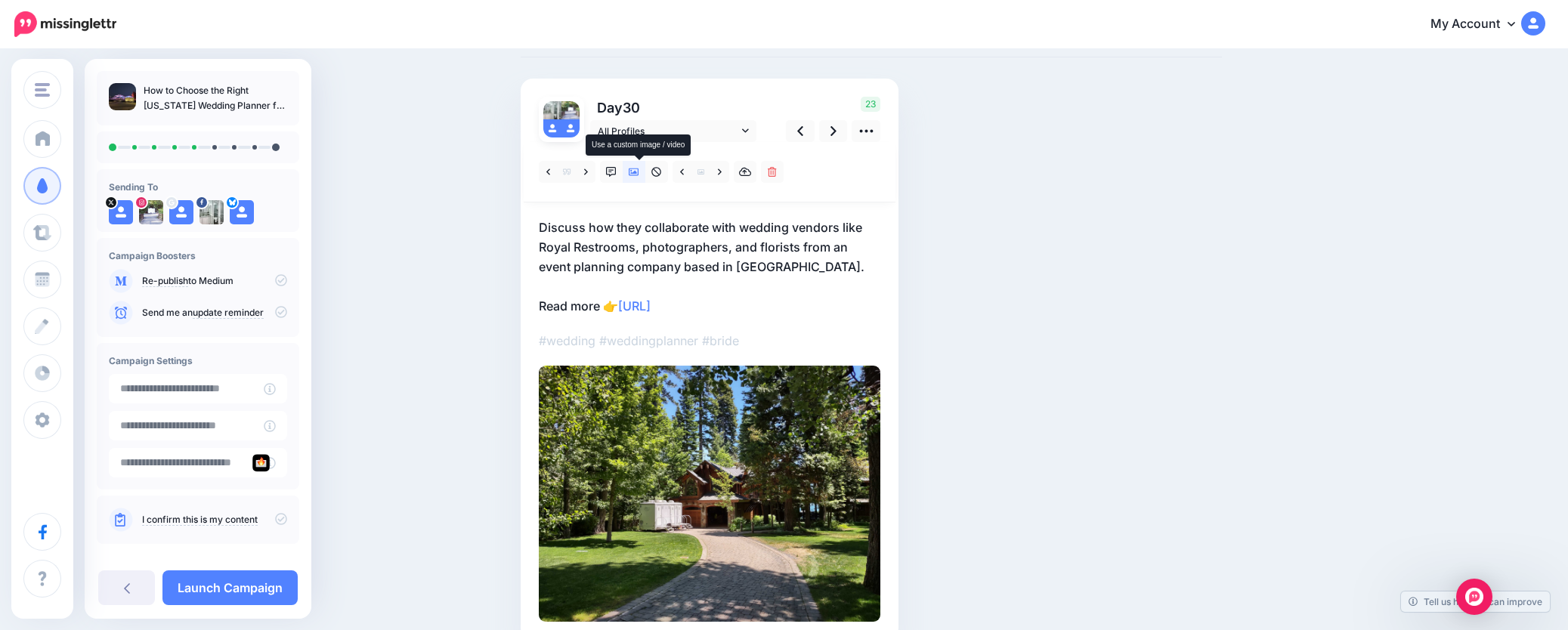
click at [635, 169] on icon at bounding box center [633, 172] width 10 height 8
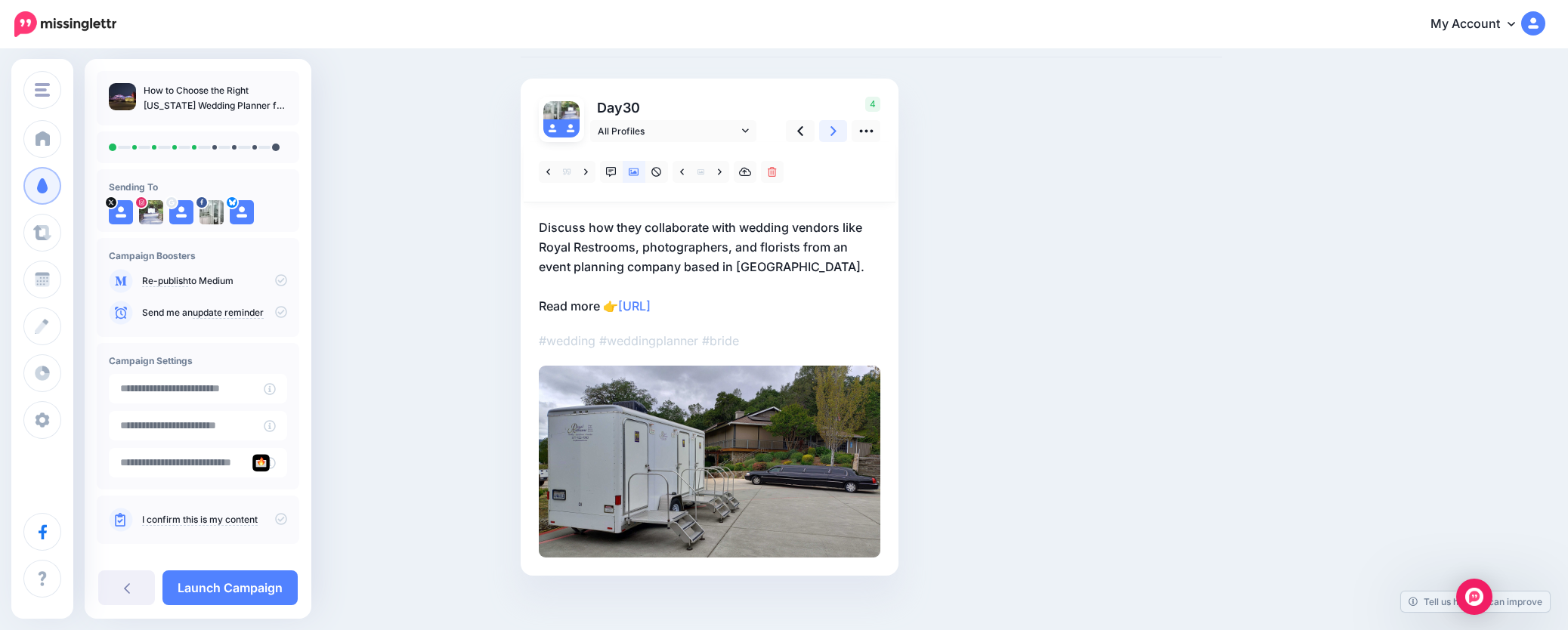
click at [848, 129] on link at bounding box center [834, 130] width 28 height 22
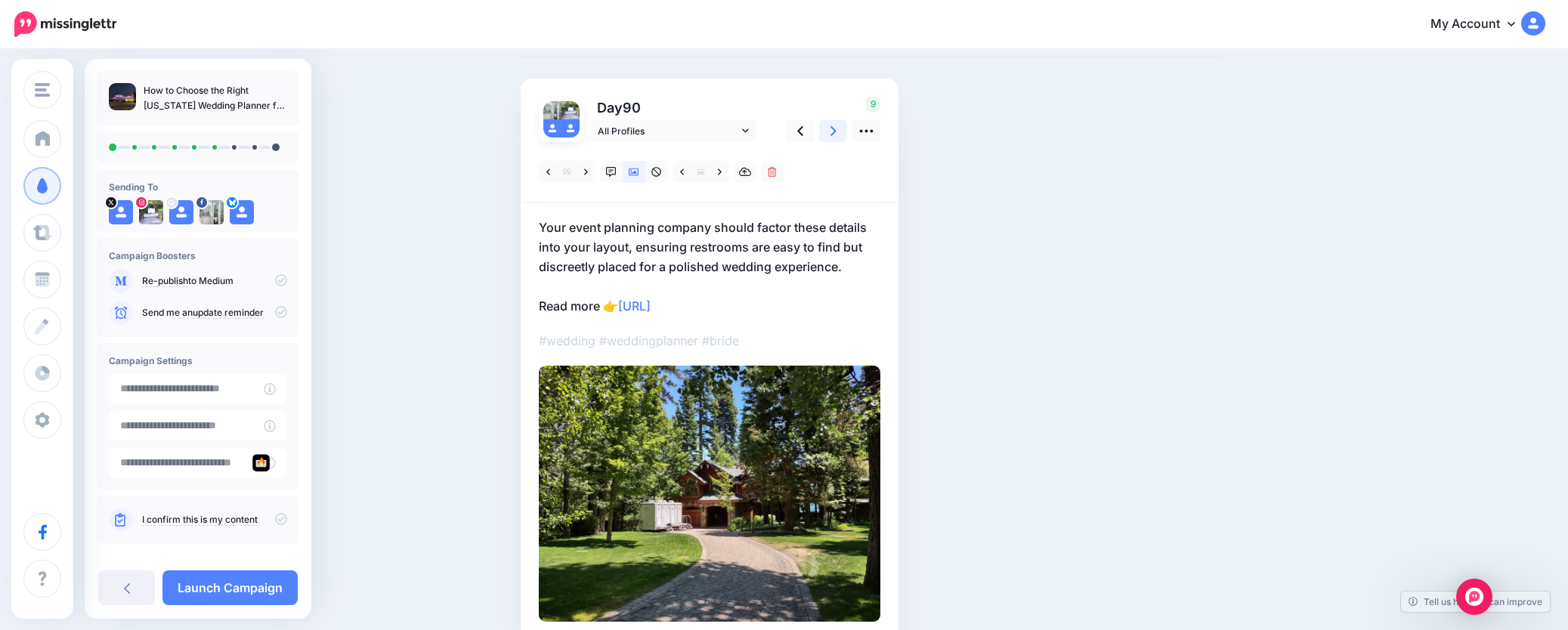
click at [843, 129] on link at bounding box center [834, 130] width 28 height 22
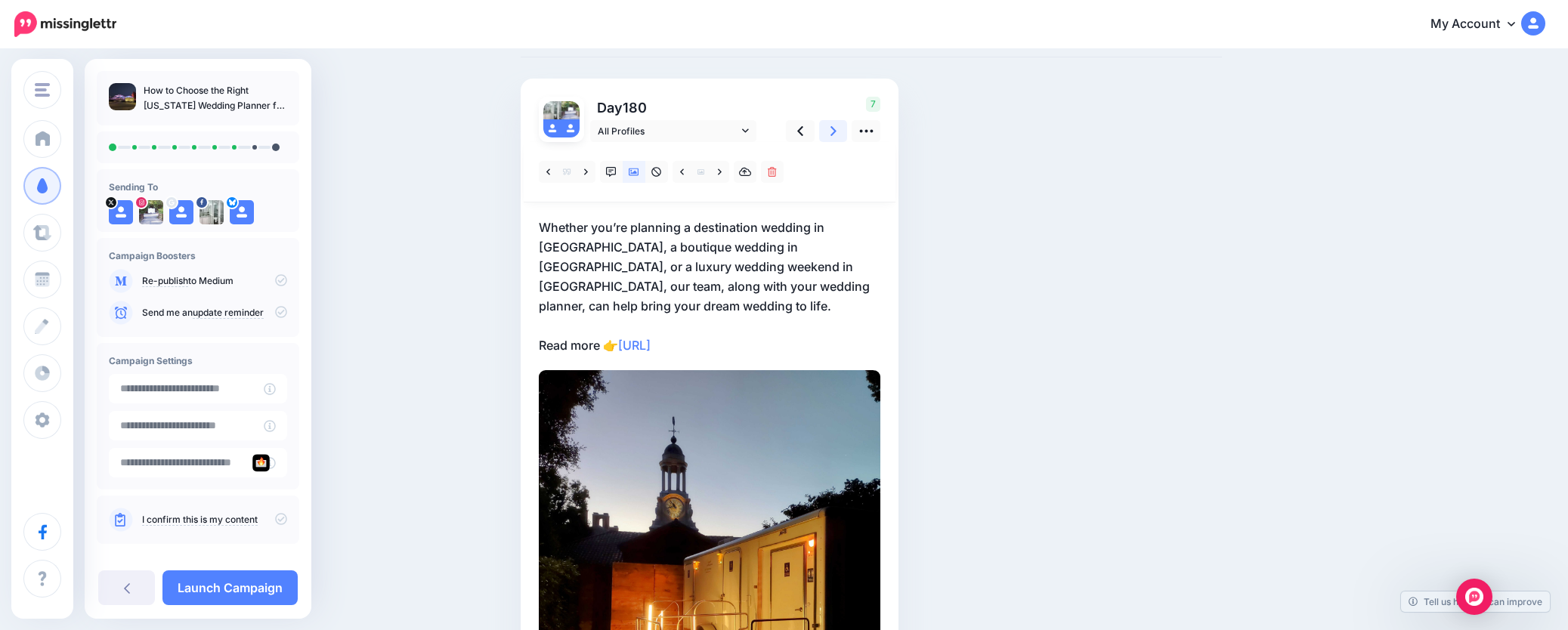
click at [843, 129] on link at bounding box center [834, 130] width 28 height 22
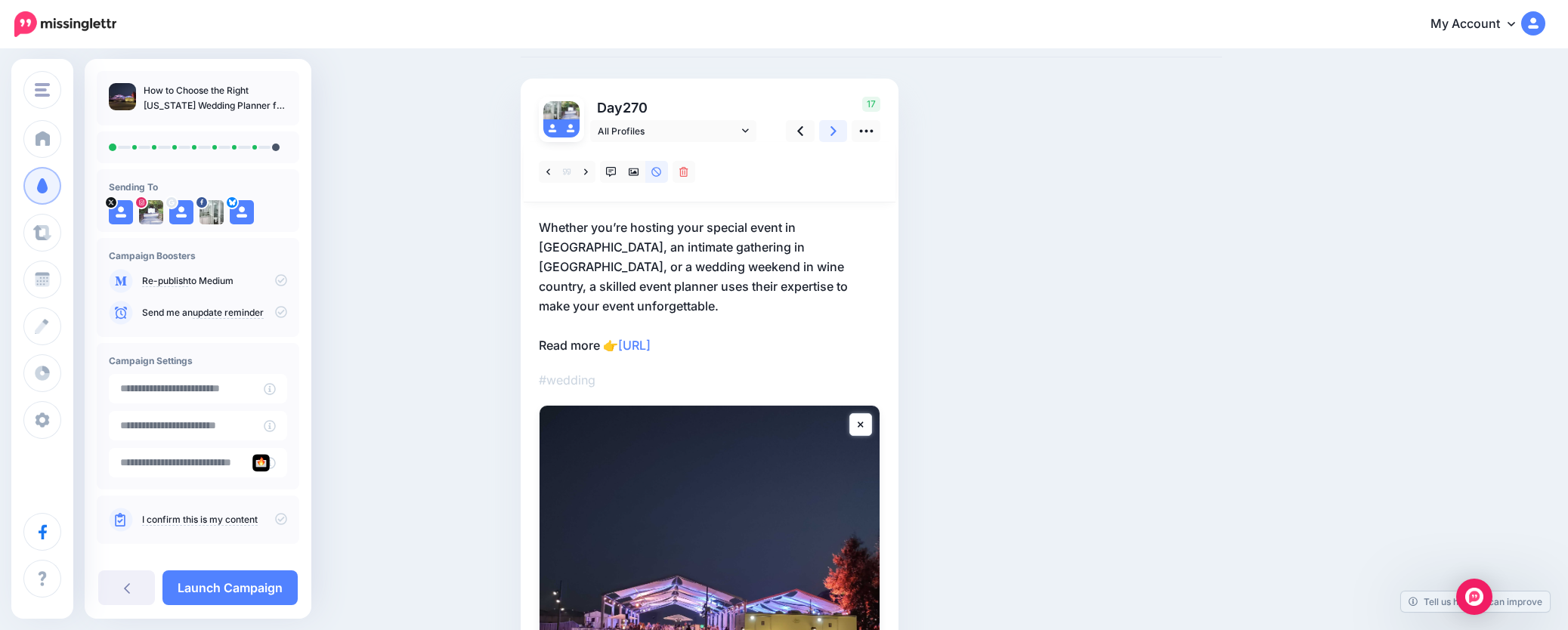
click at [843, 129] on link at bounding box center [834, 130] width 28 height 22
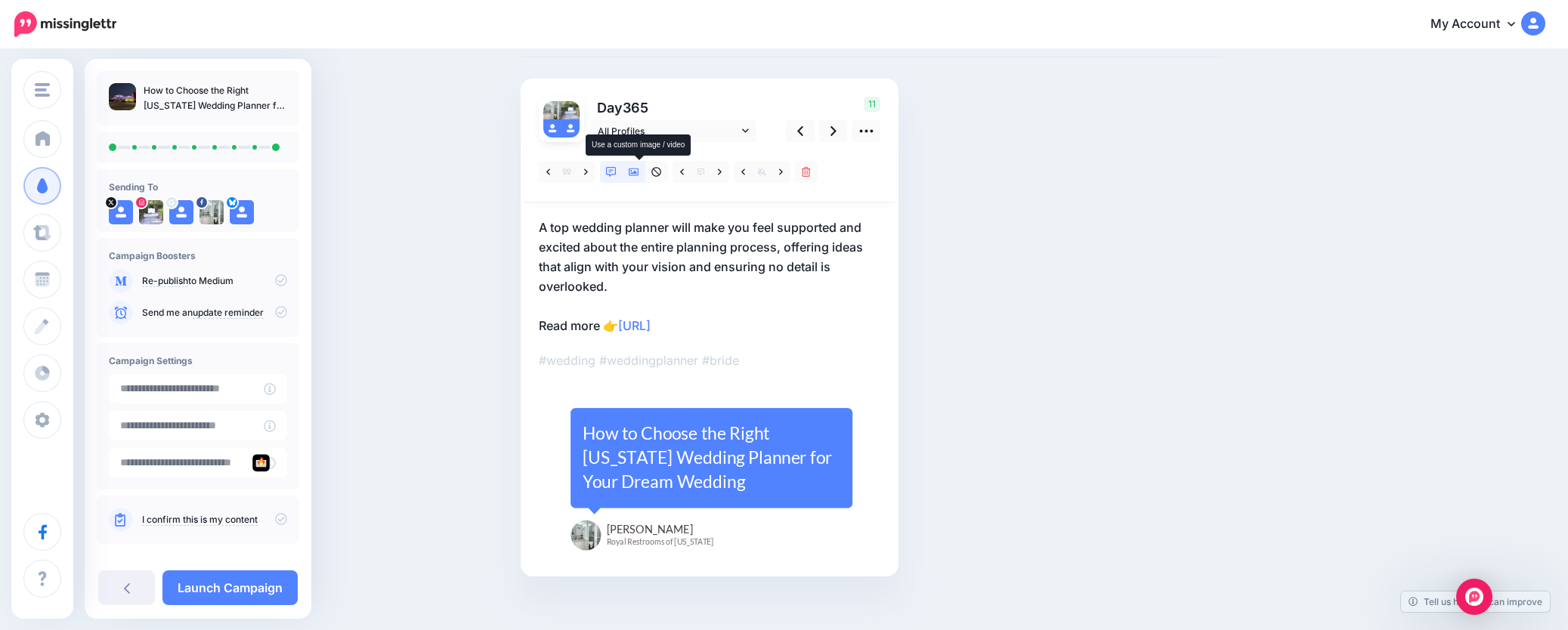
click at [639, 168] on icon at bounding box center [633, 172] width 10 height 10
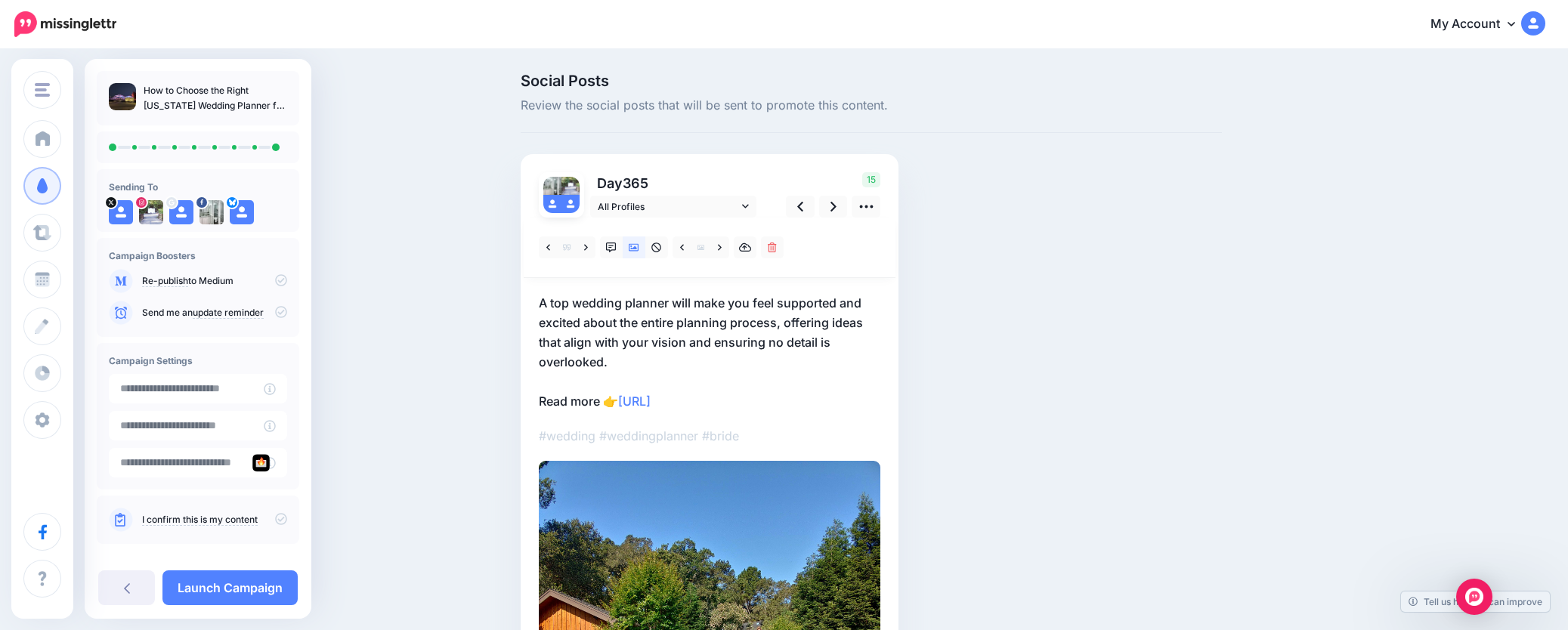
click at [642, 168] on div "Day 365 All Profiles" at bounding box center [710, 543] width 378 height 779
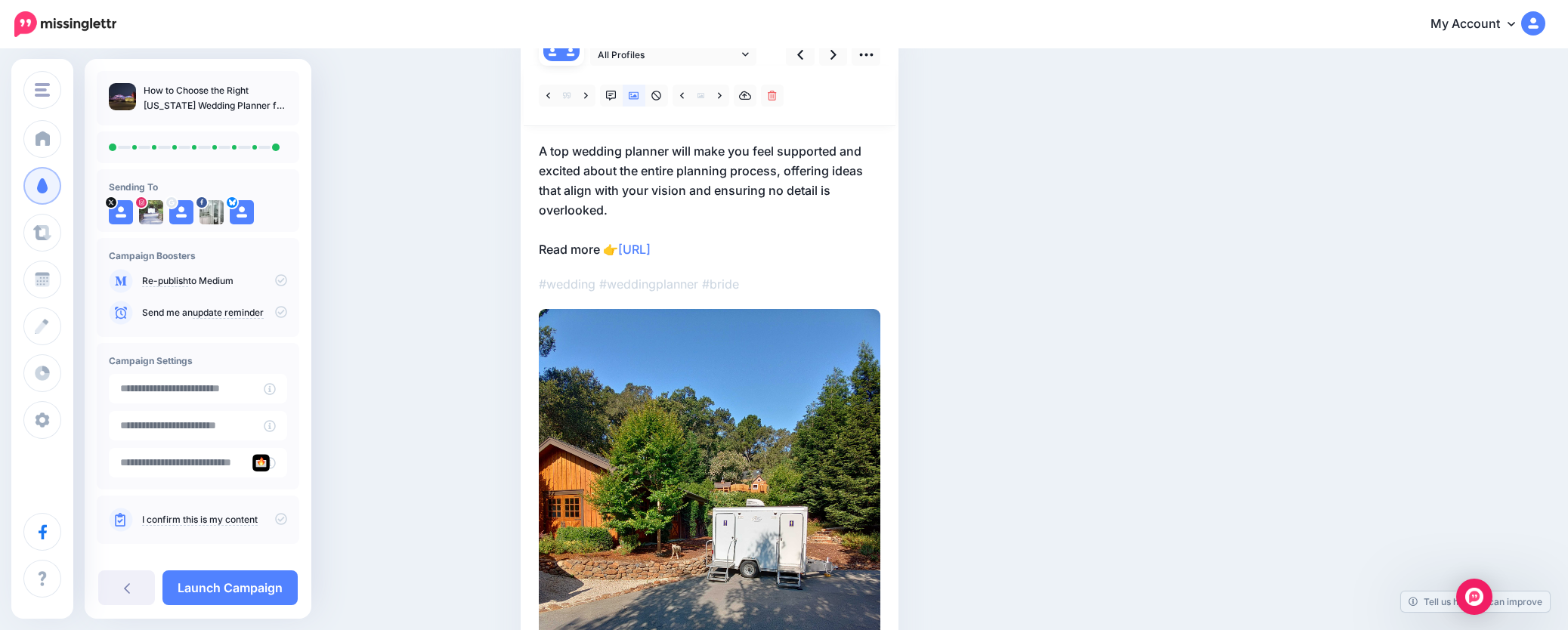
scroll to position [151, 0]
click at [639, 99] on icon at bounding box center [633, 96] width 10 height 10
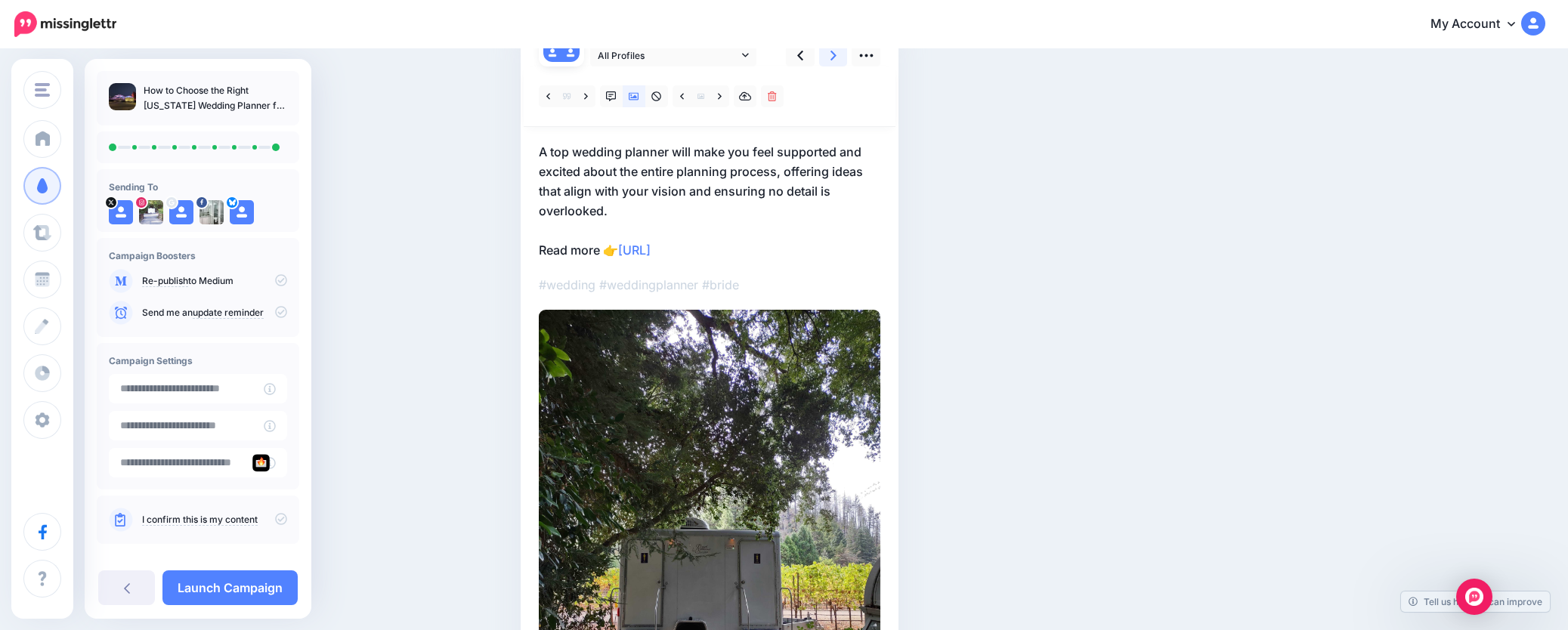
click at [836, 59] on link at bounding box center [834, 55] width 28 height 22
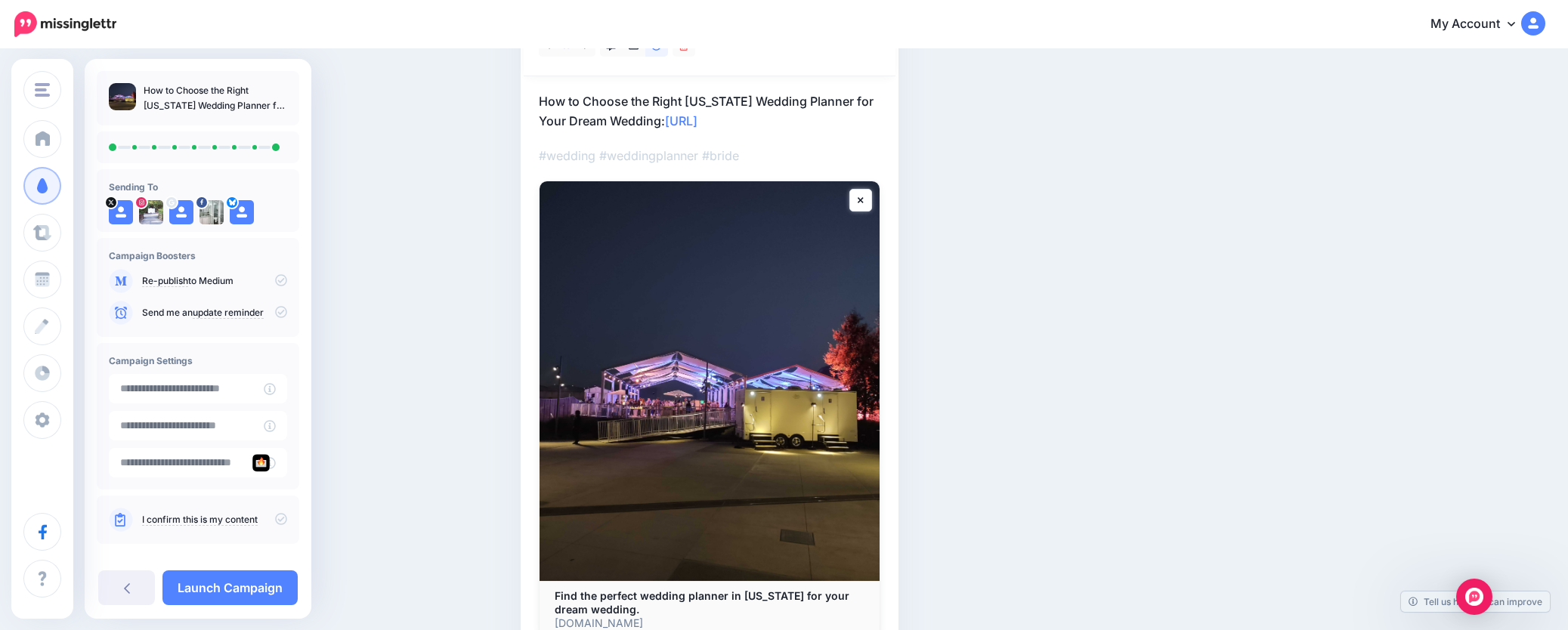
scroll to position [296, 0]
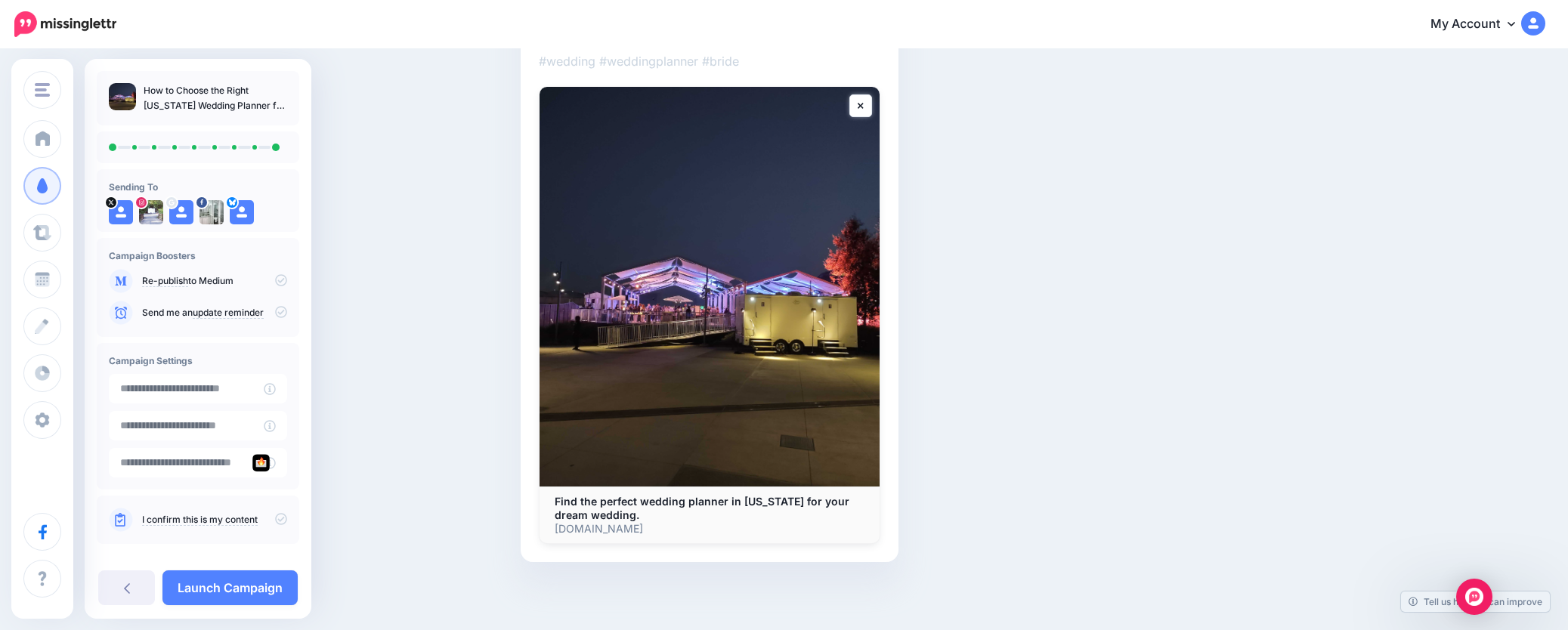
click at [193, 578] on link "Launch Campaign" at bounding box center [230, 587] width 135 height 35
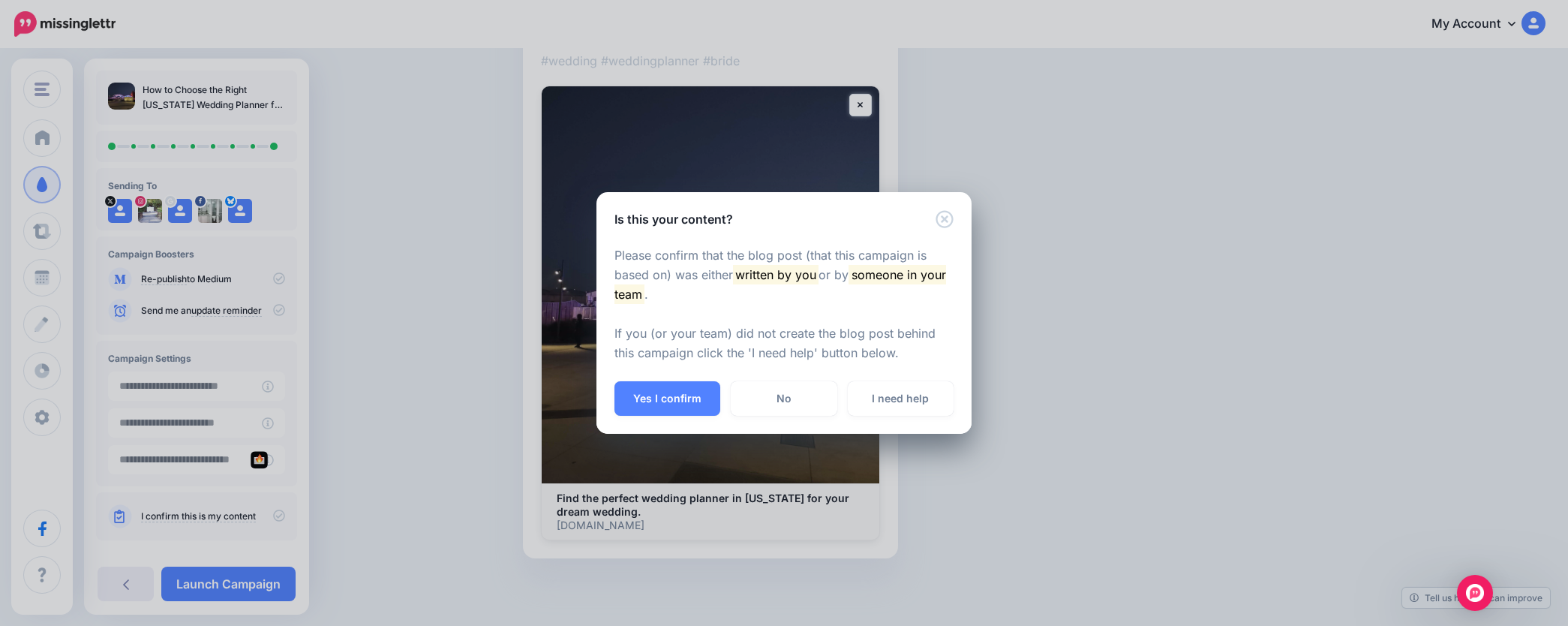
click at [653, 396] on button "Yes I confirm" at bounding box center [667, 398] width 106 height 35
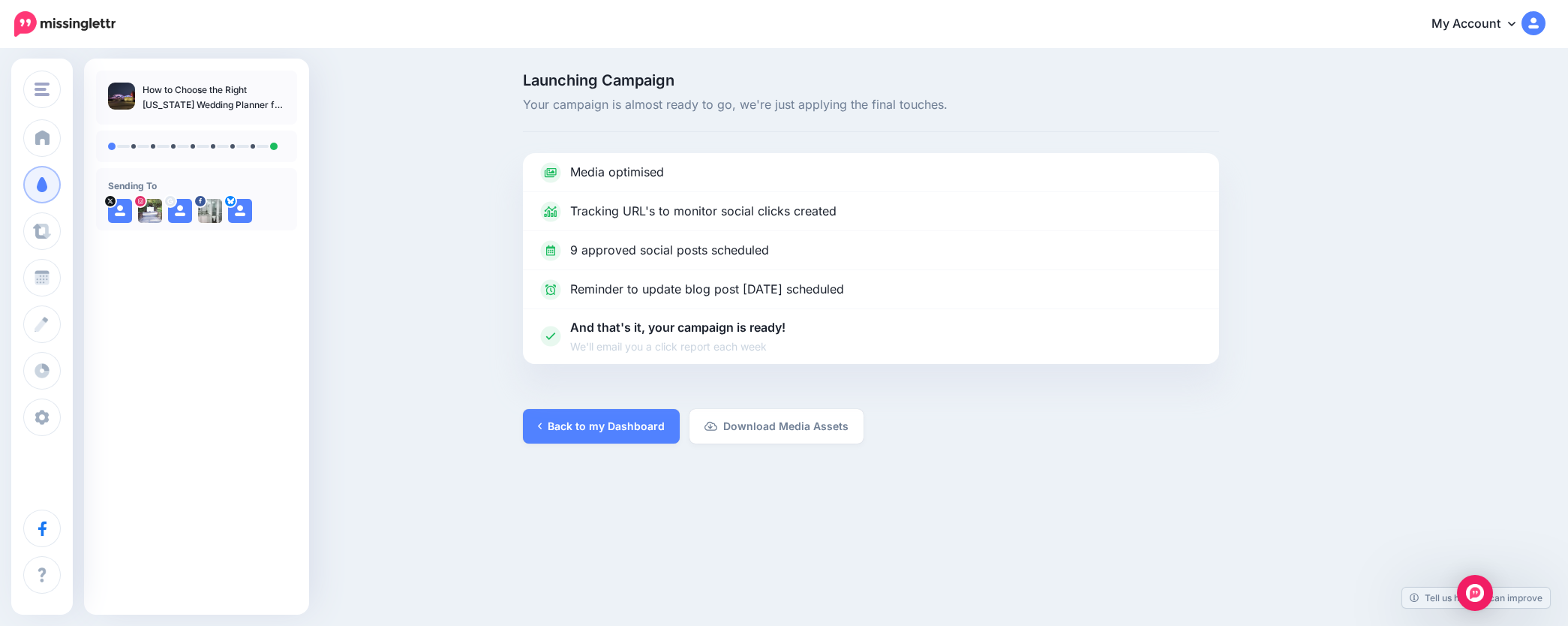
click at [568, 429] on link "Back to my Dashboard" at bounding box center [601, 426] width 157 height 35
